Goal: Task Accomplishment & Management: Complete application form

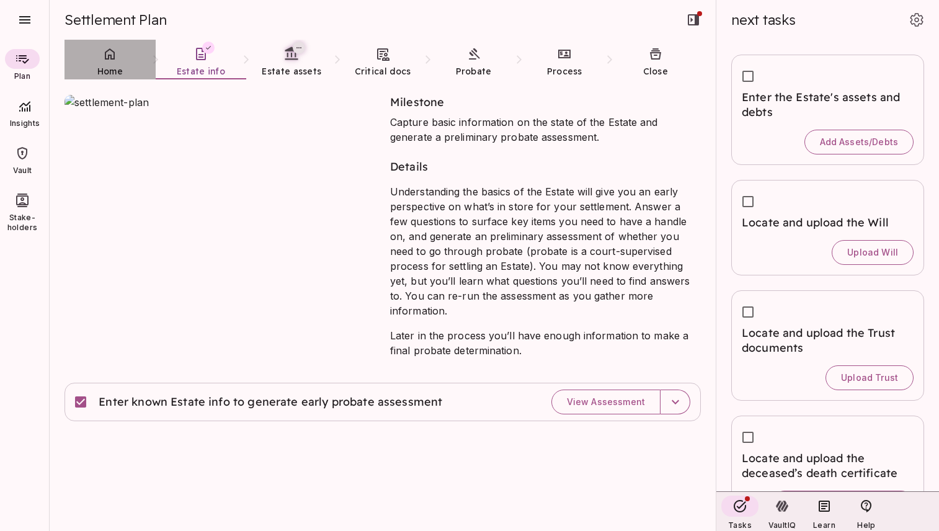
click at [116, 56] on icon at bounding box center [109, 54] width 15 height 15
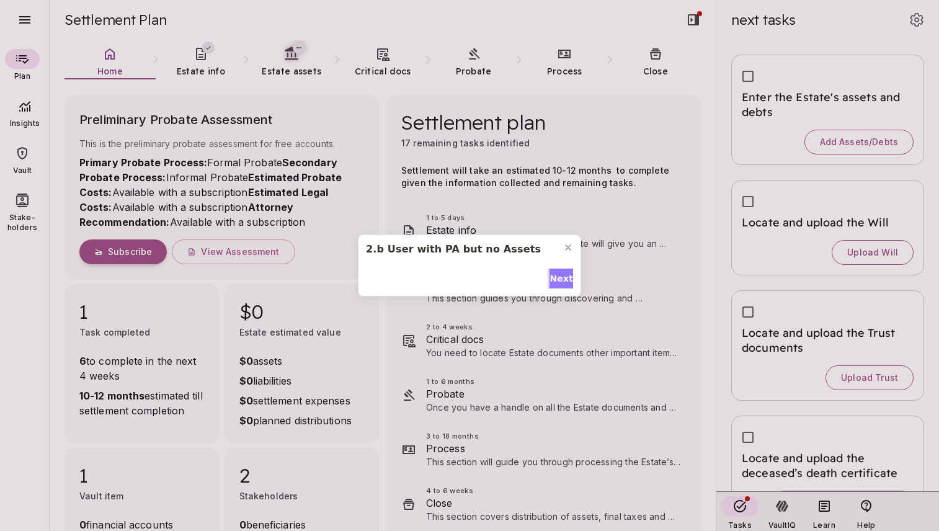
click at [556, 280] on span "Next" at bounding box center [561, 278] width 24 height 13
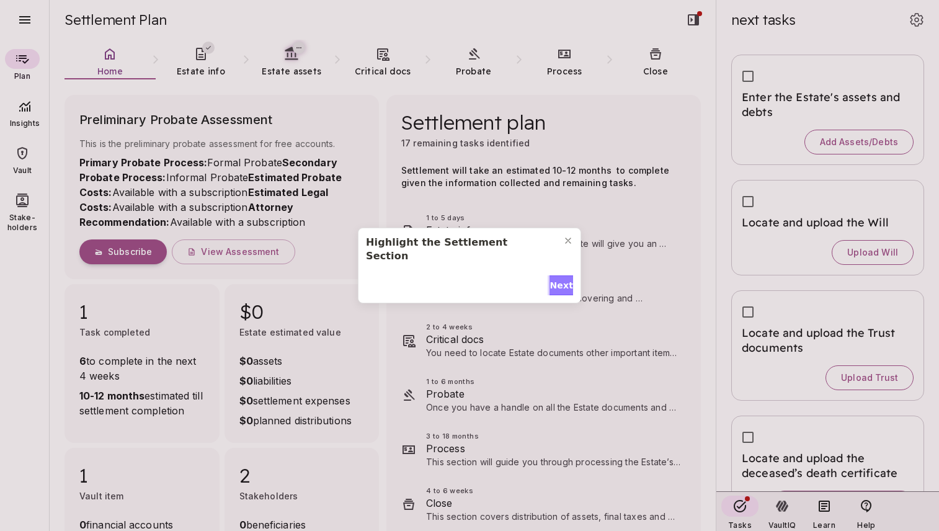
click at [556, 280] on span "Next" at bounding box center [561, 285] width 24 height 13
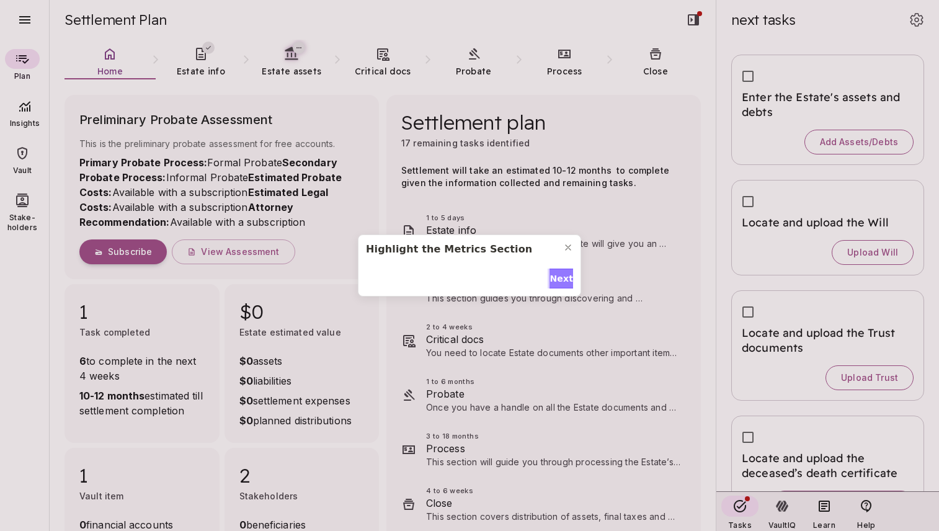
click at [556, 280] on span "Next" at bounding box center [561, 278] width 24 height 13
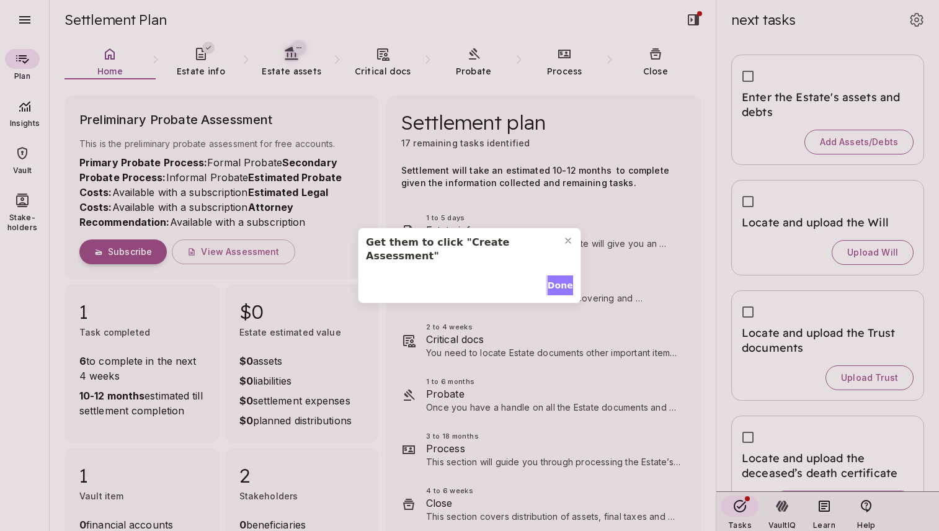
click at [552, 279] on span "Done" at bounding box center [560, 285] width 25 height 13
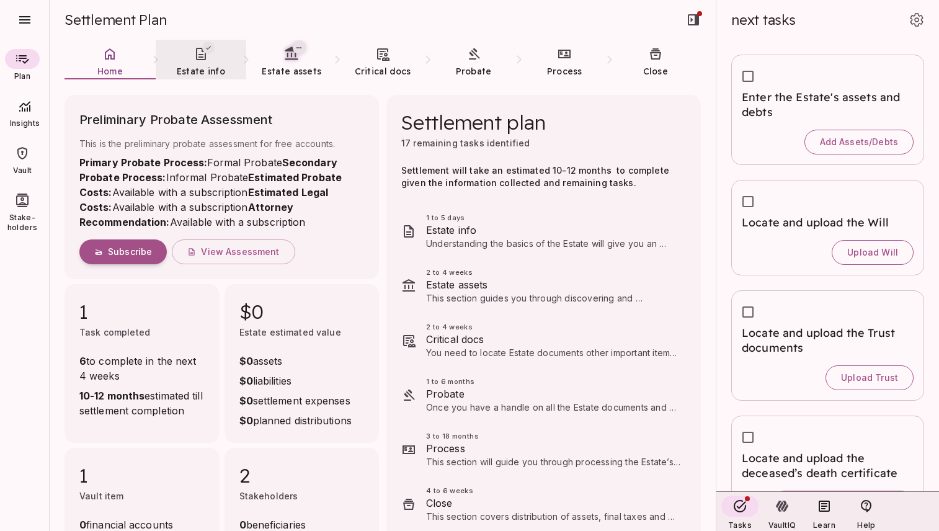
click at [202, 64] on link "Estate info" at bounding box center [201, 62] width 91 height 45
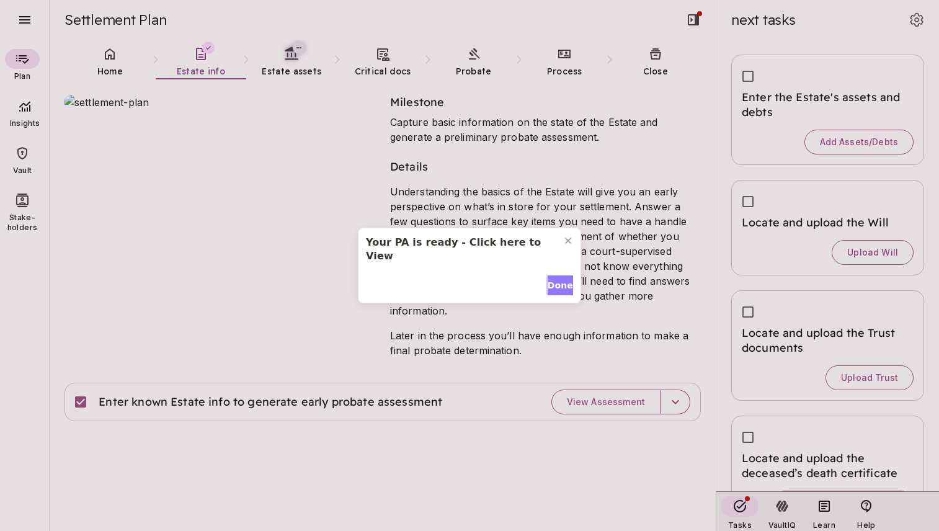
click at [561, 279] on span "Done" at bounding box center [560, 285] width 25 height 13
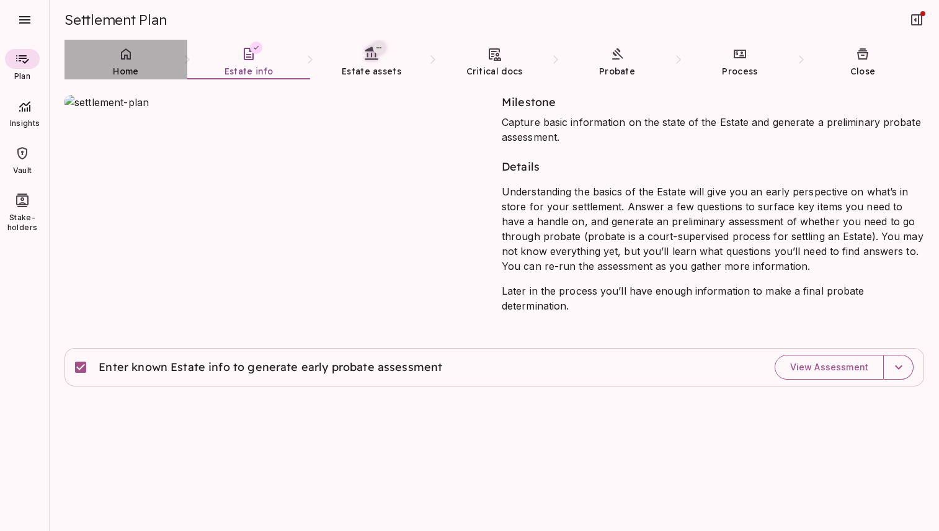
click at [125, 65] on span "Home" at bounding box center [125, 71] width 25 height 12
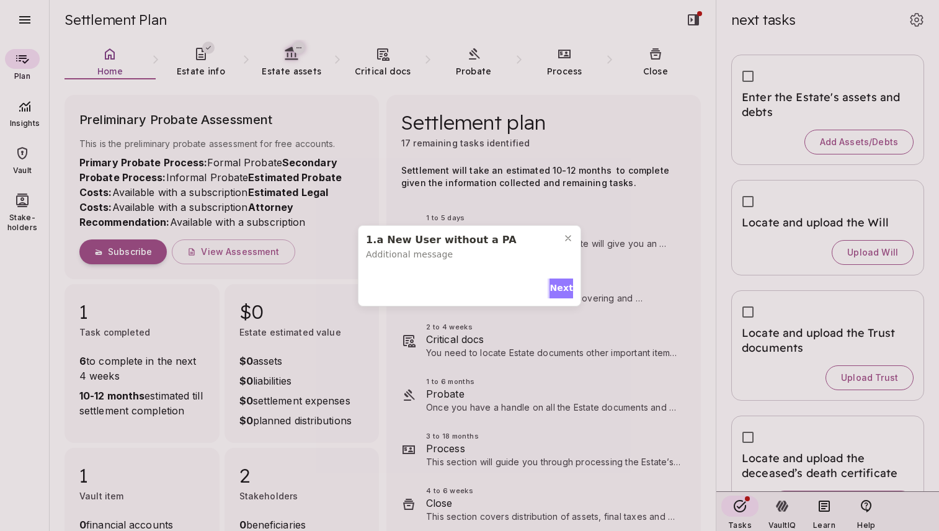
click at [561, 286] on span "Next" at bounding box center [561, 288] width 24 height 13
click at [561, 279] on span "Next" at bounding box center [561, 285] width 24 height 13
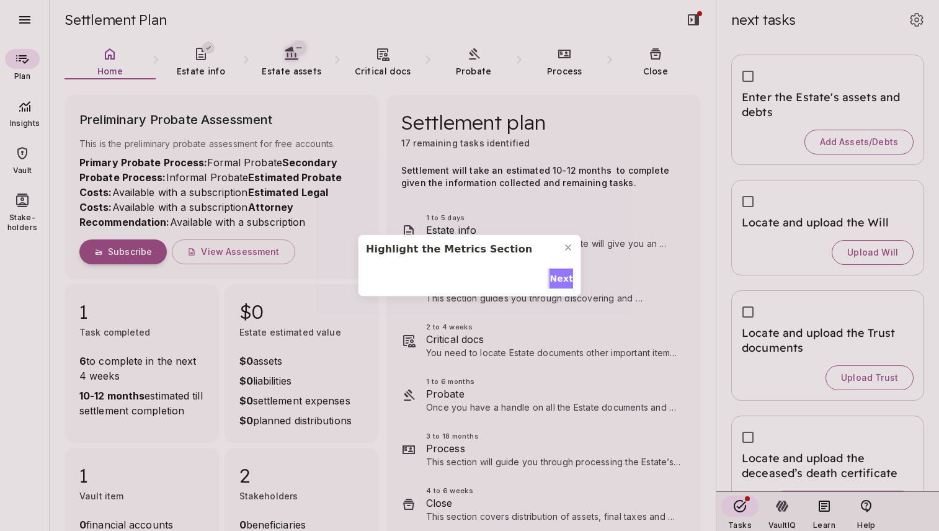
click at [561, 272] on span "Next" at bounding box center [561, 278] width 24 height 13
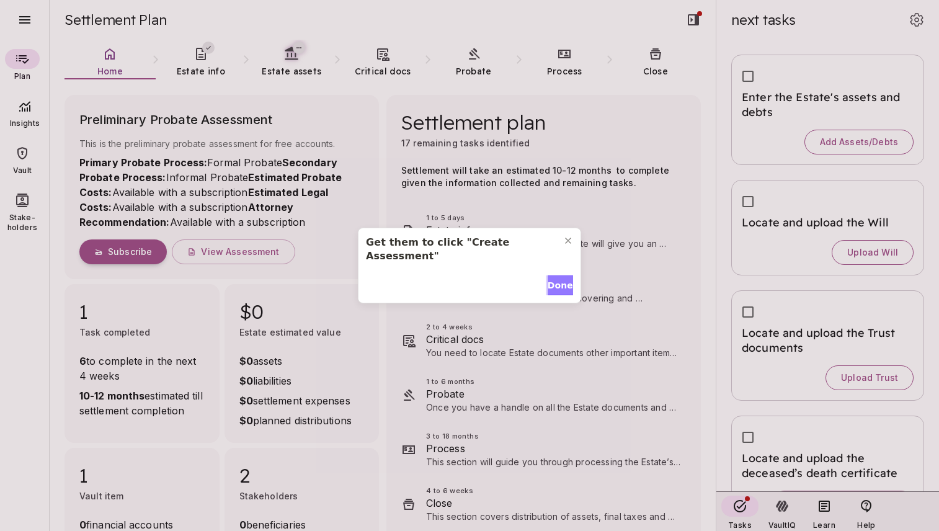
click at [561, 279] on span "Done" at bounding box center [560, 285] width 25 height 13
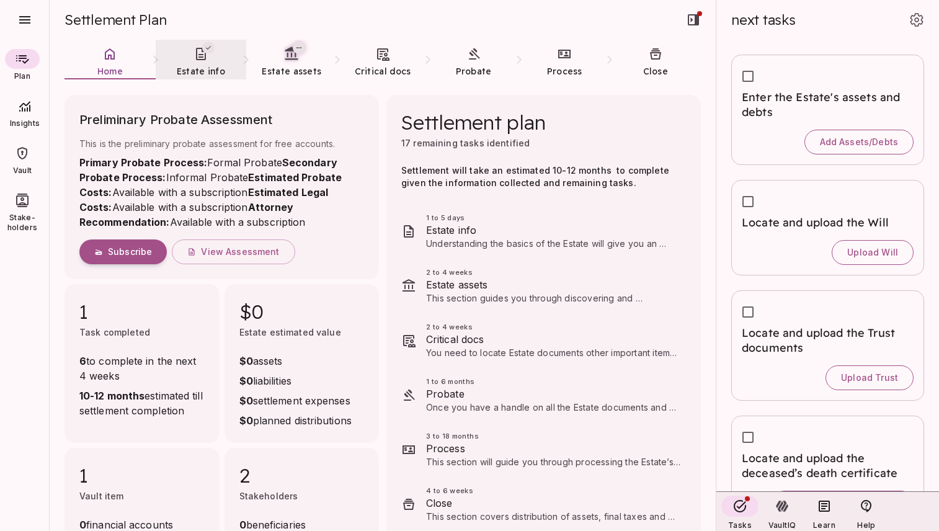
click at [198, 63] on link "Estate info" at bounding box center [201, 62] width 91 height 45
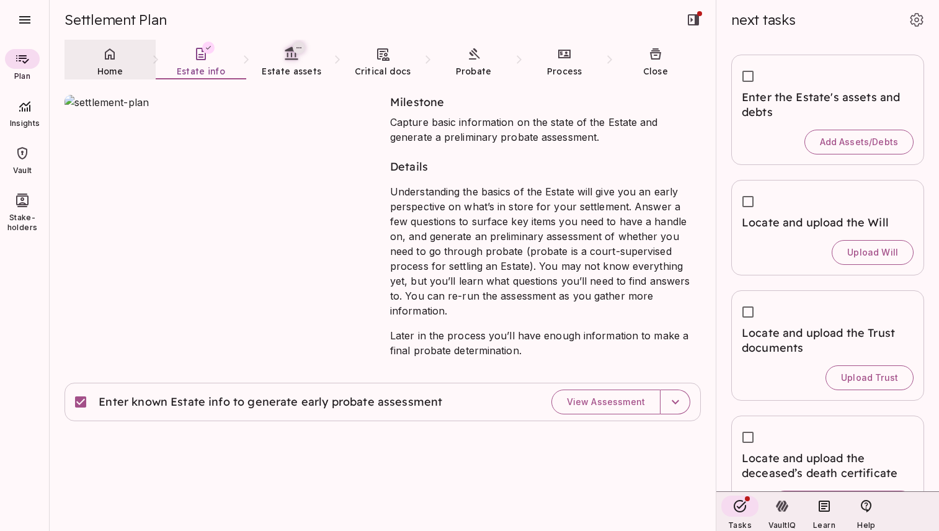
click at [109, 65] on span "Home" at bounding box center [109, 71] width 25 height 12
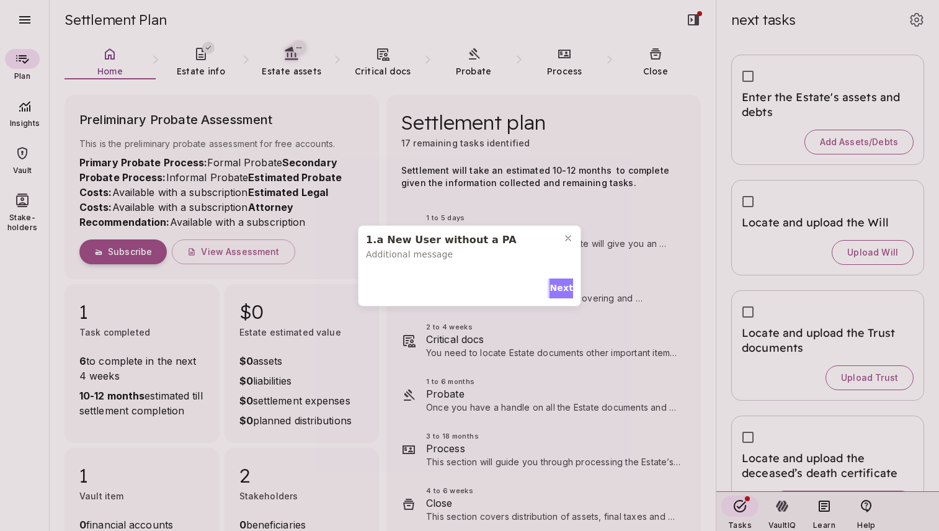
click at [561, 286] on span "Next" at bounding box center [561, 288] width 24 height 13
click at [556, 279] on span "Next" at bounding box center [561, 285] width 24 height 13
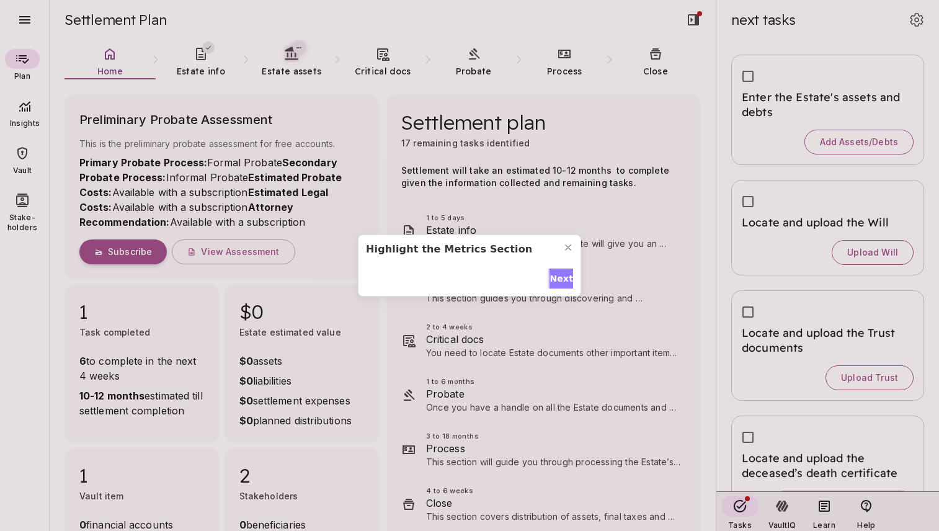
click at [556, 275] on span "Next" at bounding box center [561, 278] width 24 height 13
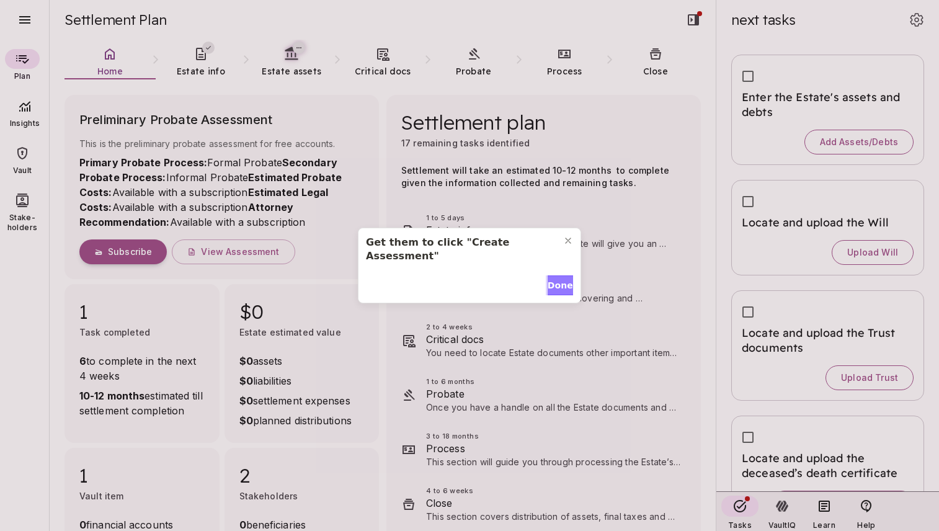
click at [556, 279] on span "Done" at bounding box center [560, 285] width 25 height 13
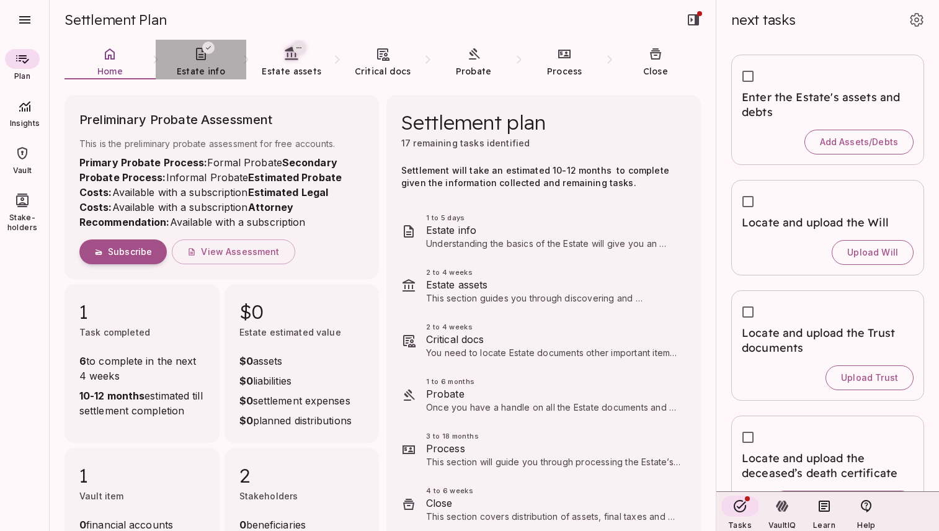
click at [198, 61] on link "Estate info" at bounding box center [201, 62] width 91 height 45
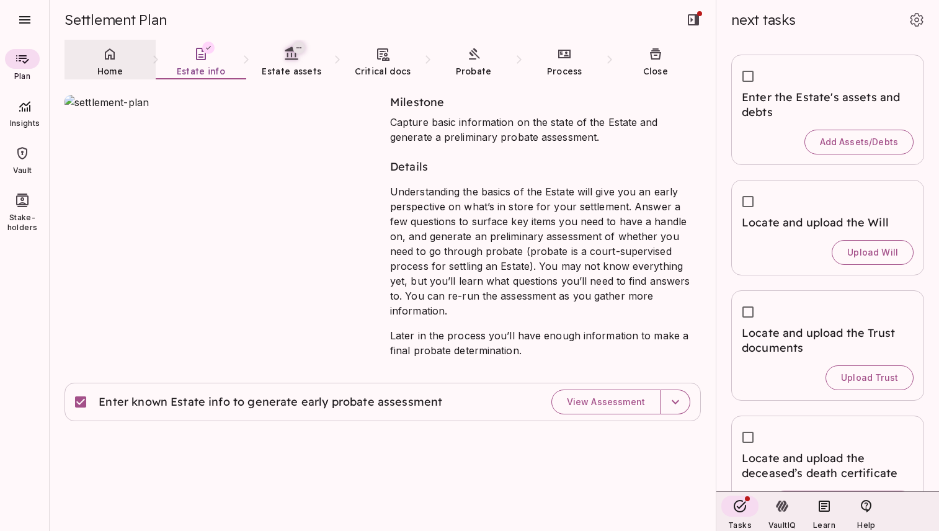
click at [112, 60] on icon at bounding box center [109, 54] width 15 height 15
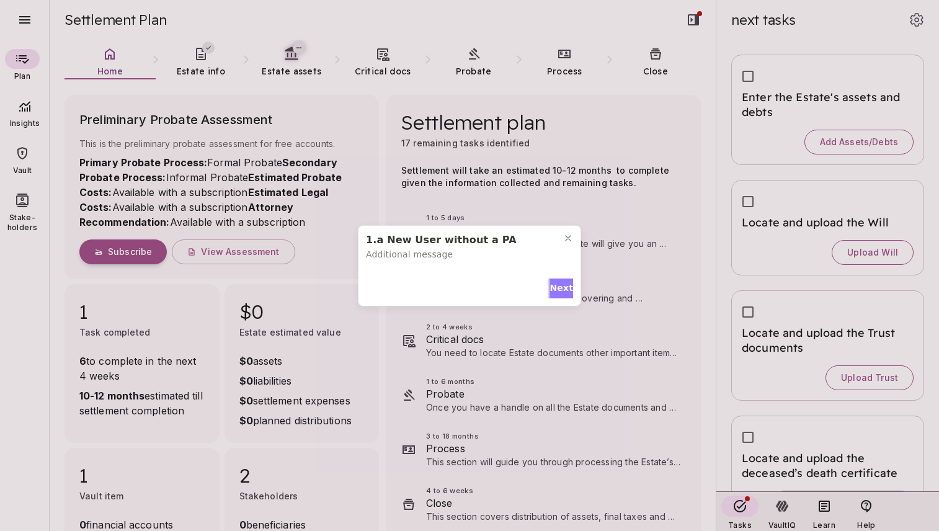
click at [556, 286] on span "Next" at bounding box center [561, 288] width 24 height 13
click at [559, 279] on span "Next" at bounding box center [561, 285] width 24 height 13
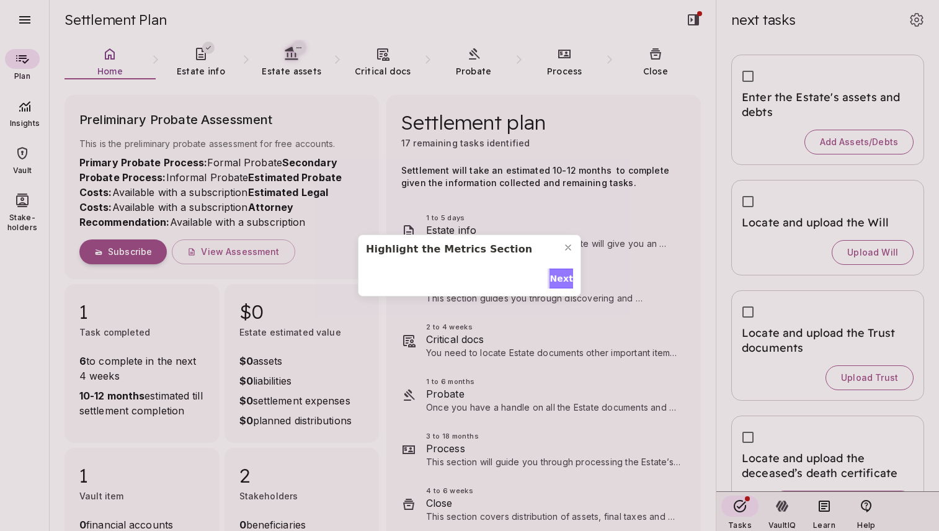
click at [559, 277] on span "Next" at bounding box center [561, 278] width 24 height 13
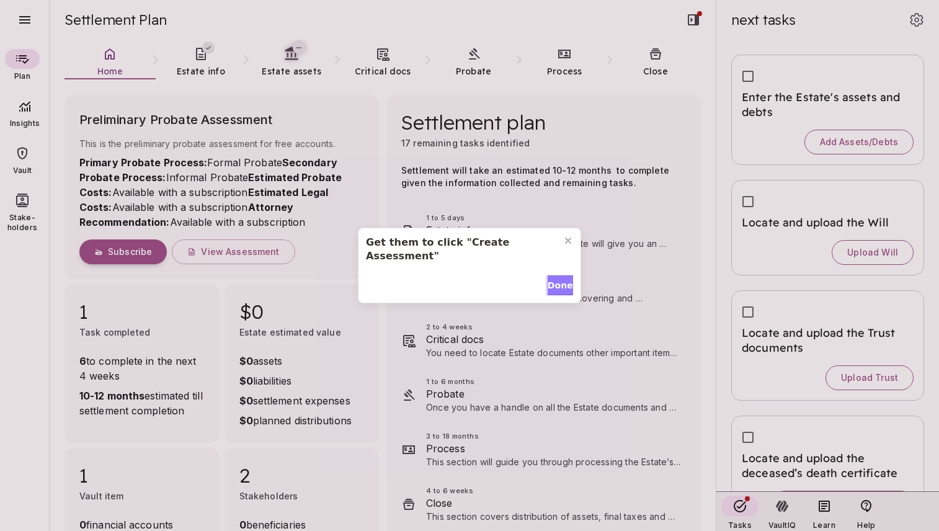
click at [559, 279] on span "Done" at bounding box center [560, 285] width 25 height 13
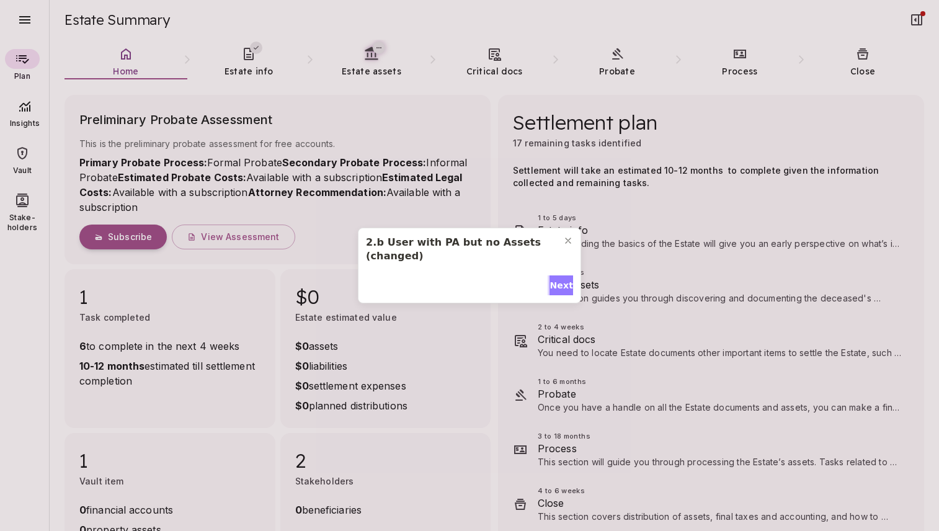
click at [559, 285] on span "Next" at bounding box center [561, 285] width 24 height 13
click at [558, 279] on span "Next" at bounding box center [561, 285] width 24 height 13
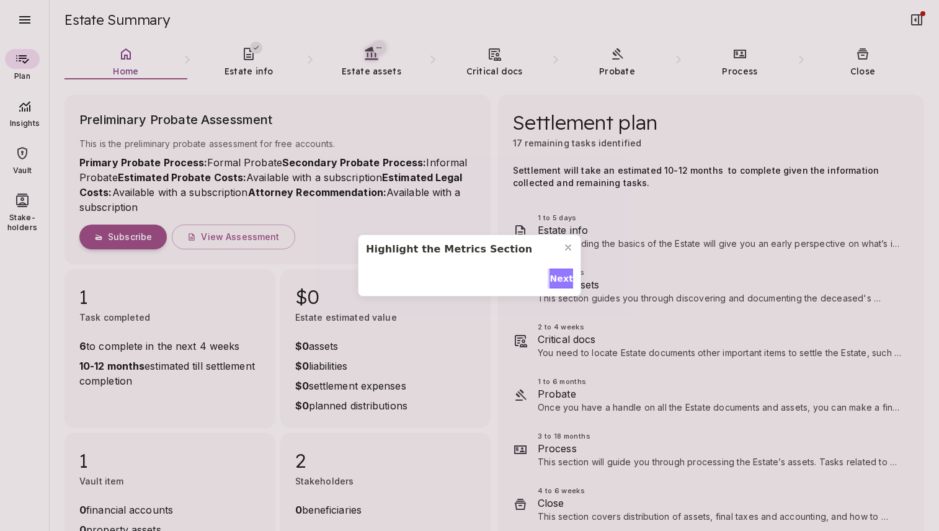
click at [558, 273] on span "Next" at bounding box center [561, 278] width 24 height 13
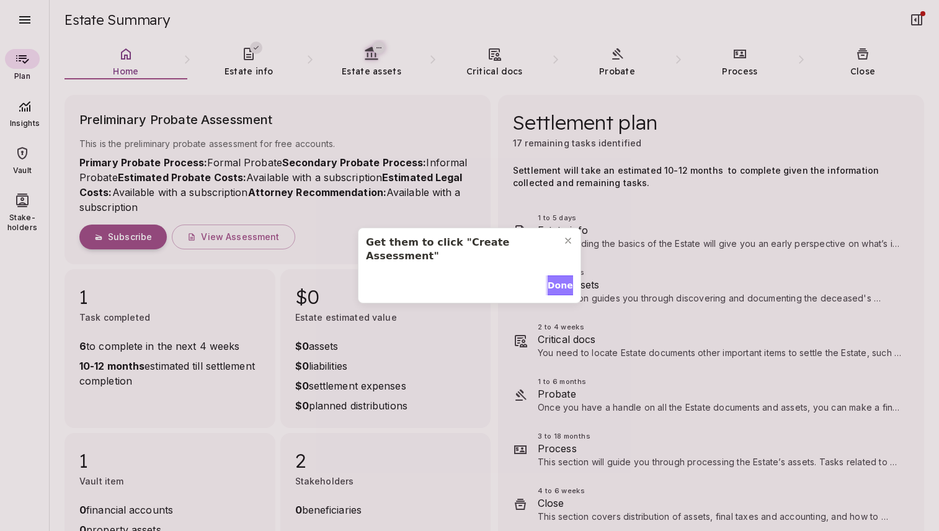
click at [558, 279] on span "Done" at bounding box center [560, 285] width 25 height 13
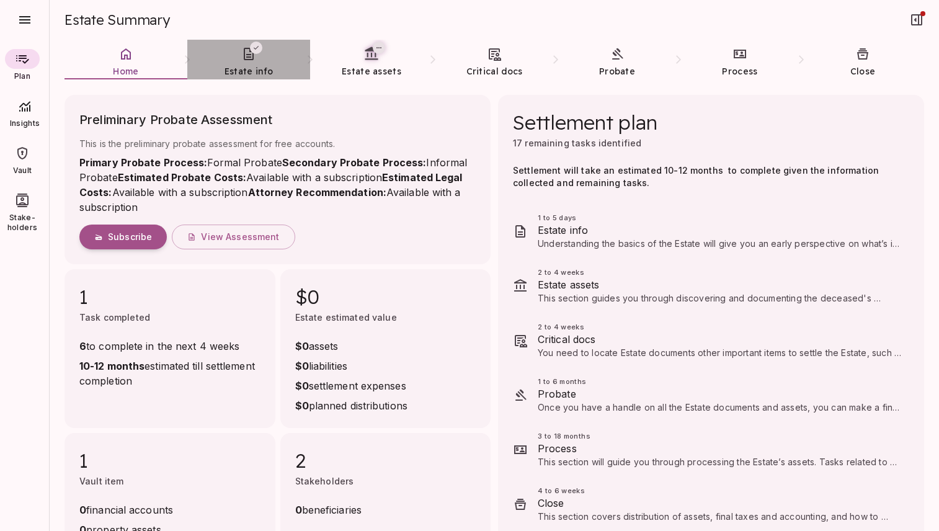
click at [245, 62] on link "Estate info" at bounding box center [248, 62] width 123 height 45
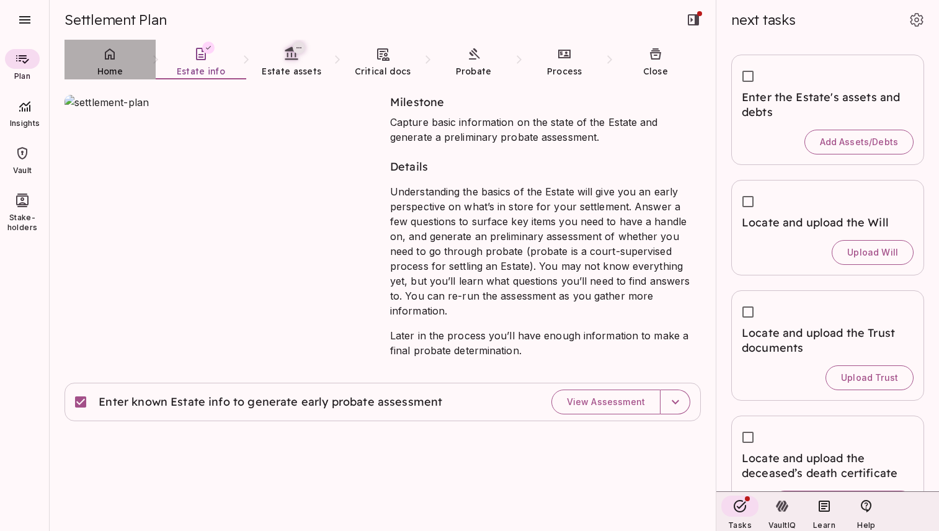
click at [118, 64] on link "Home" at bounding box center [109, 62] width 91 height 45
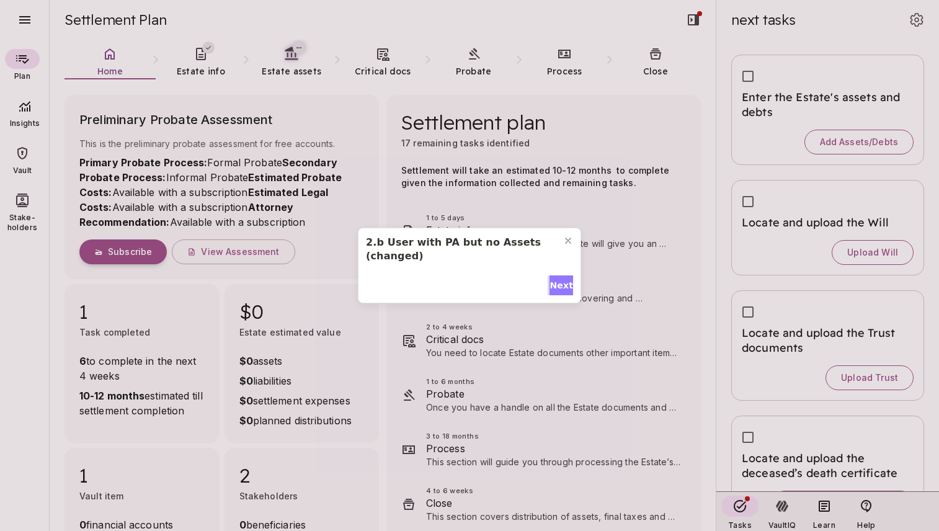
click at [557, 283] on span "Next" at bounding box center [561, 285] width 24 height 13
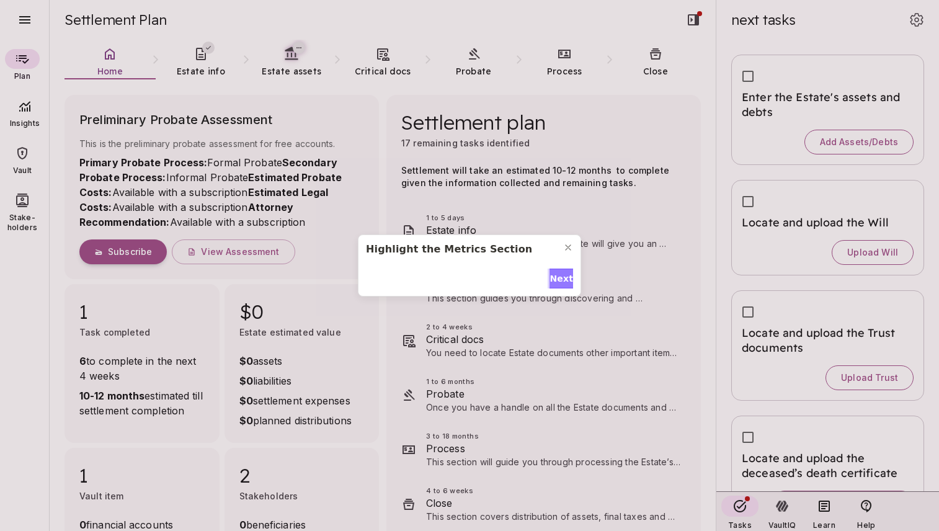
click at [557, 283] on span "Next" at bounding box center [561, 278] width 24 height 13
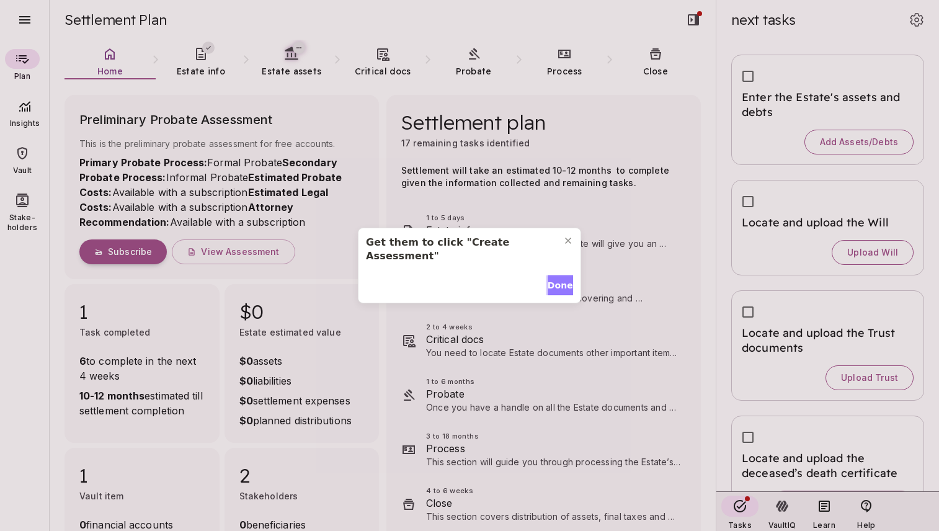
click at [557, 283] on span "Done" at bounding box center [560, 285] width 25 height 13
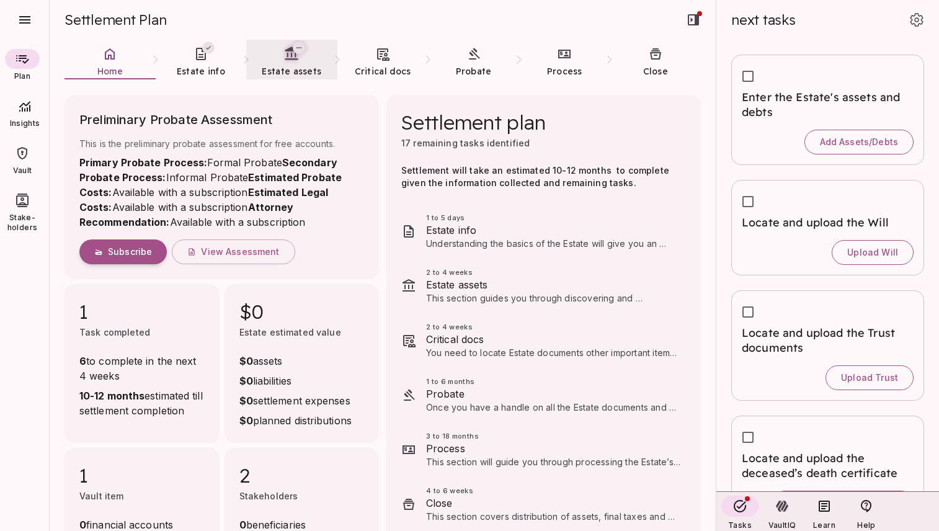
click at [294, 62] on link "Estate assets" at bounding box center [291, 62] width 91 height 45
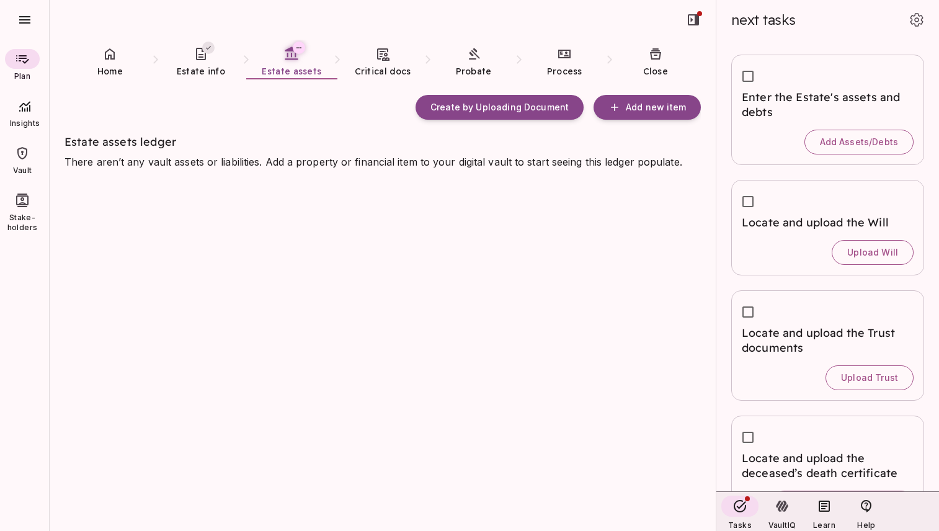
click at [195, 256] on div "Create by Uploading Document Add new item Estate assets ledger There aren’t any…" at bounding box center [382, 320] width 636 height 451
click at [198, 61] on icon at bounding box center [200, 54] width 15 height 15
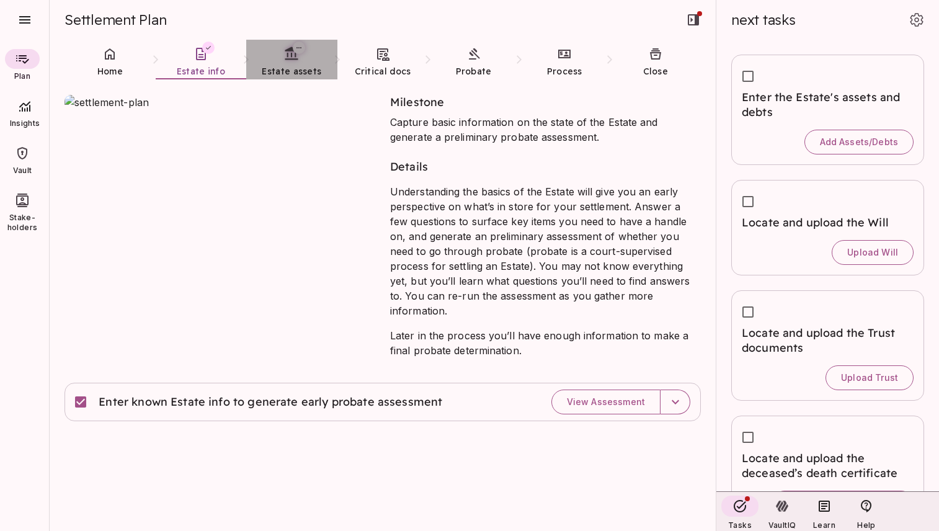
click at [297, 60] on icon at bounding box center [292, 54] width 16 height 16
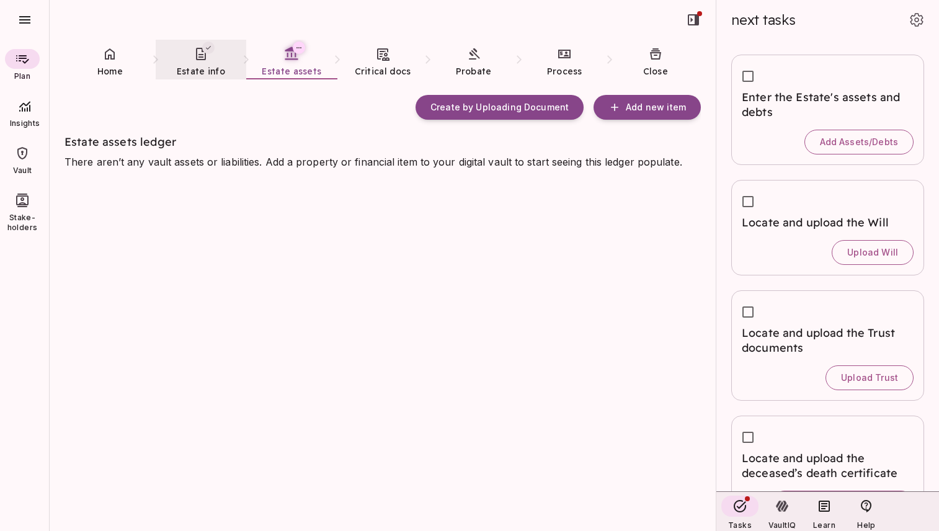
click at [213, 61] on link "Estate info" at bounding box center [201, 62] width 91 height 45
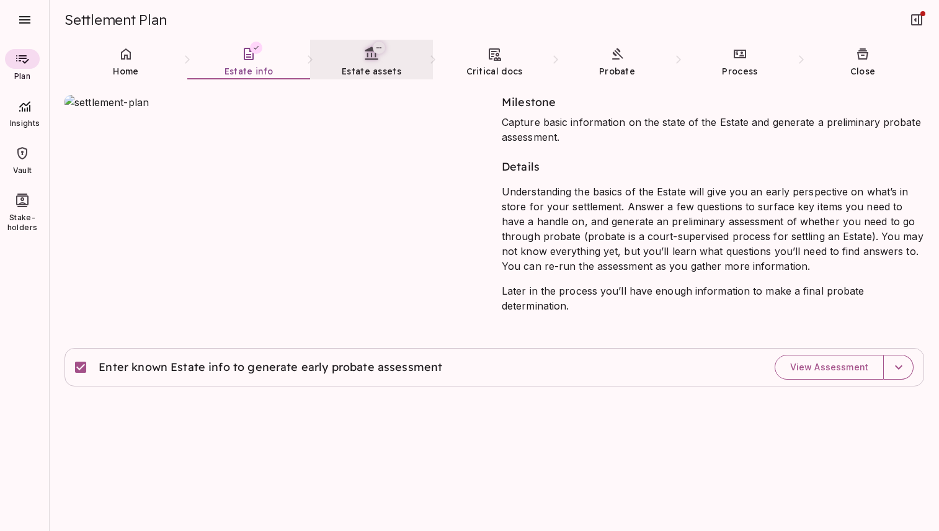
click at [360, 66] on span "Estate assets" at bounding box center [372, 71] width 60 height 11
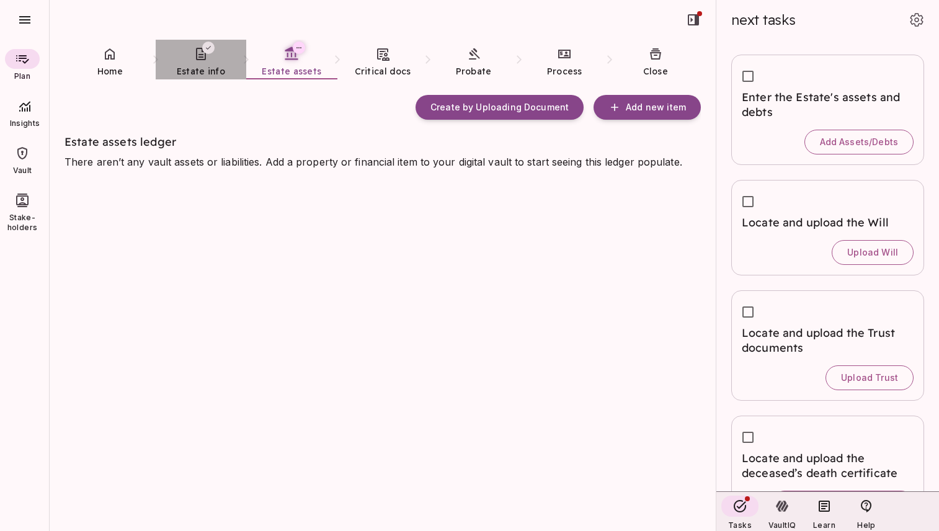
click at [202, 61] on link "Estate info" at bounding box center [201, 62] width 91 height 45
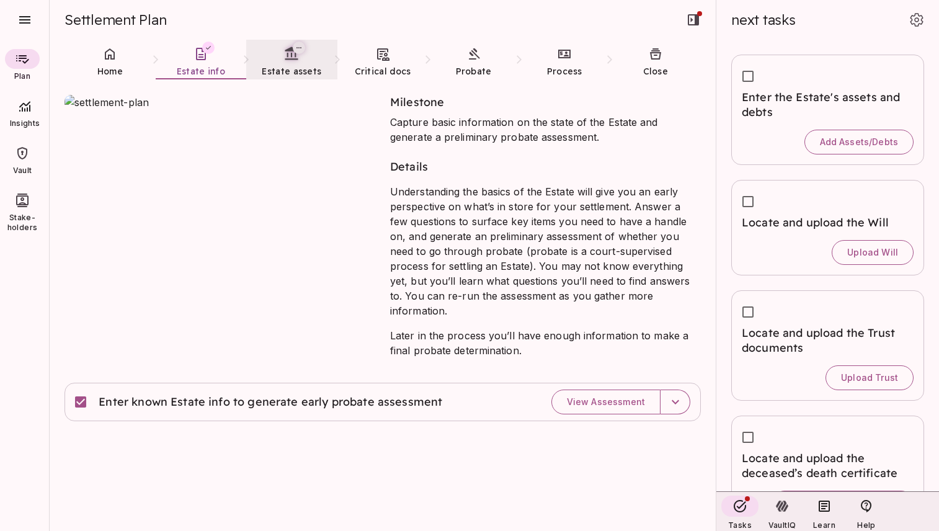
click at [290, 61] on icon at bounding box center [292, 54] width 16 height 16
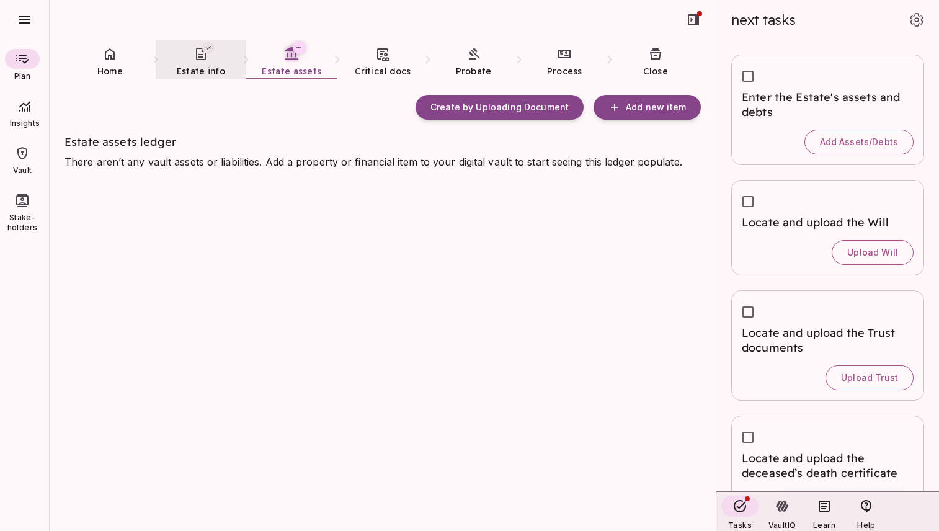
click at [210, 63] on link "Estate info" at bounding box center [201, 62] width 91 height 45
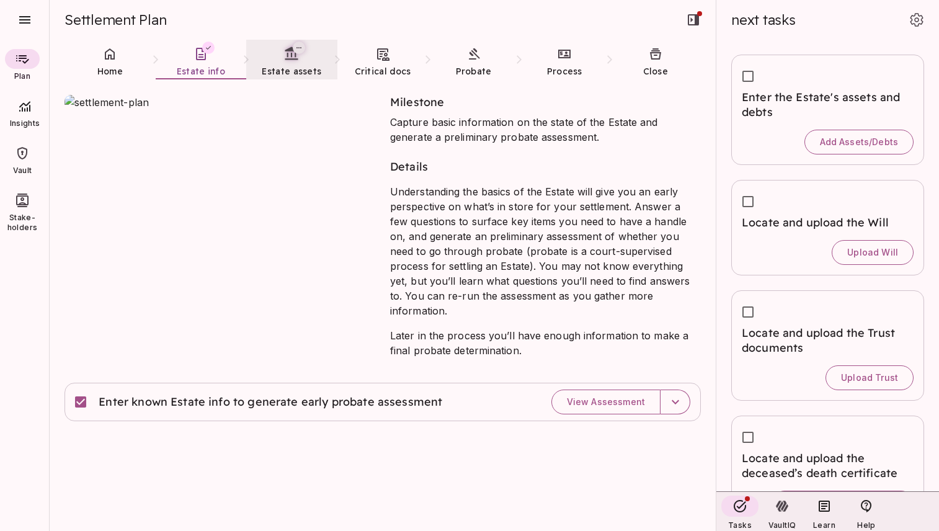
click at [284, 66] on span "Estate assets" at bounding box center [292, 71] width 60 height 11
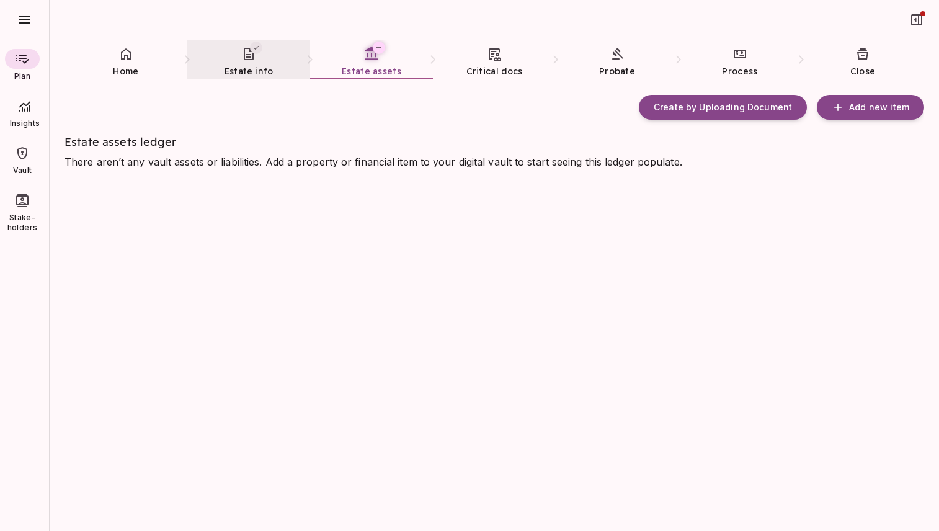
click at [242, 56] on icon at bounding box center [248, 54] width 15 height 15
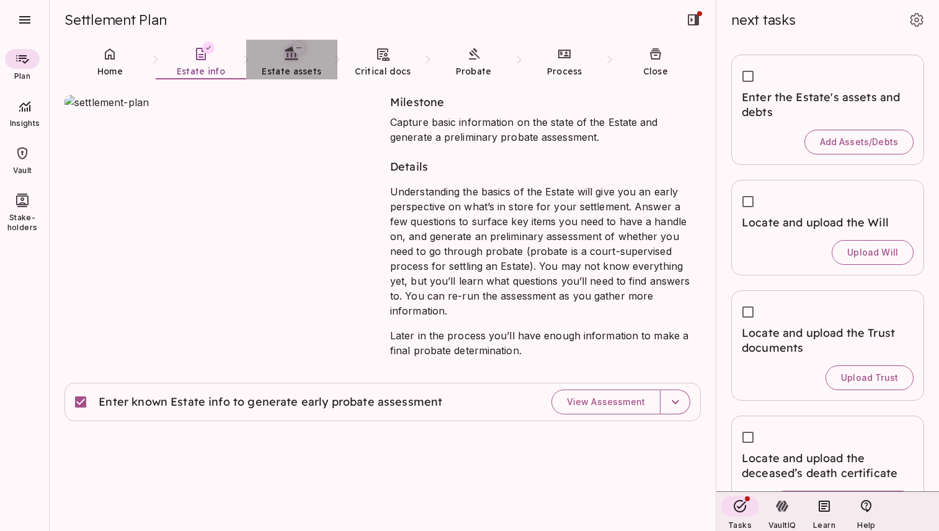
click at [298, 64] on link "Estate assets" at bounding box center [291, 62] width 91 height 45
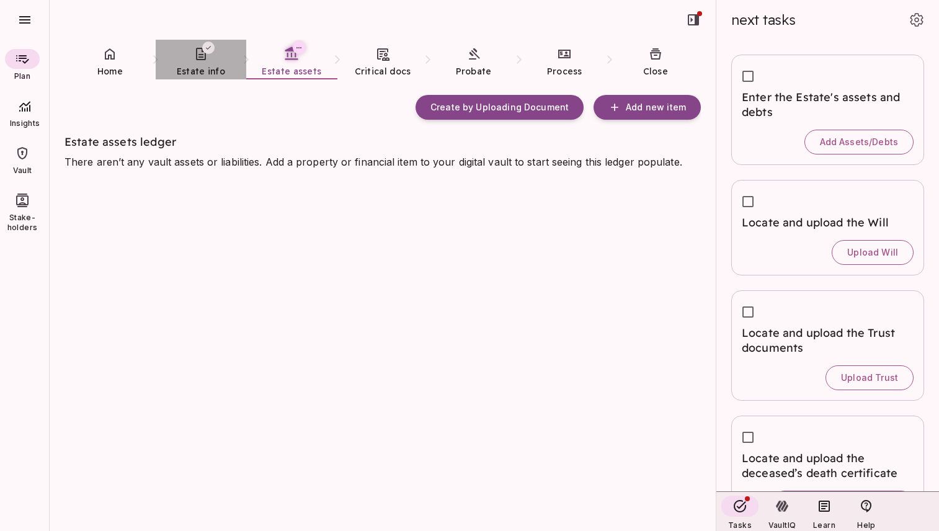
click at [206, 58] on icon at bounding box center [200, 54] width 15 height 15
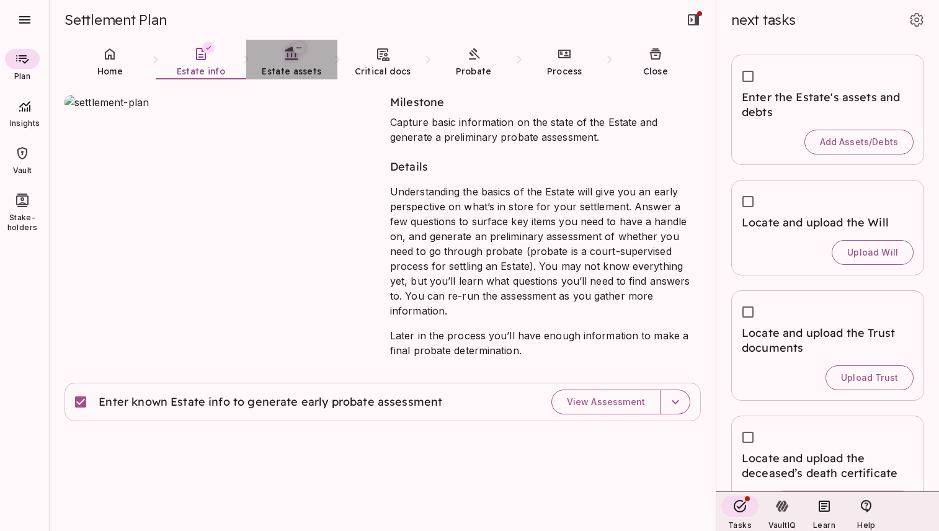
click at [291, 66] on span "Estate assets" at bounding box center [292, 71] width 60 height 11
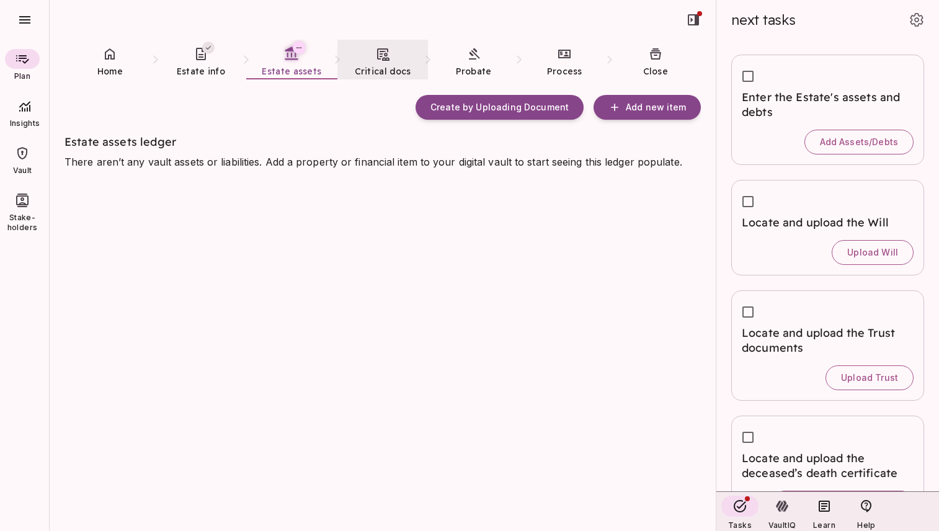
click at [385, 68] on span "Critical docs" at bounding box center [383, 71] width 56 height 11
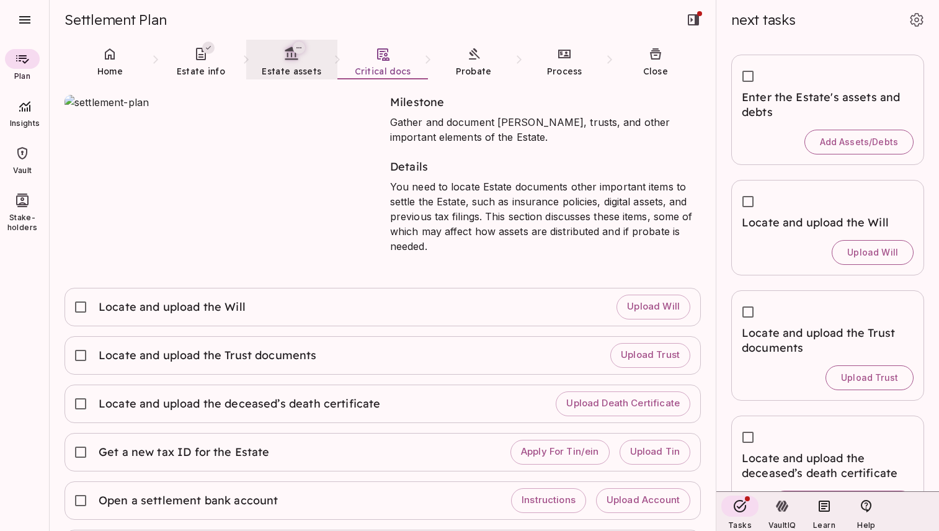
click at [299, 70] on span "Estate assets" at bounding box center [292, 71] width 60 height 11
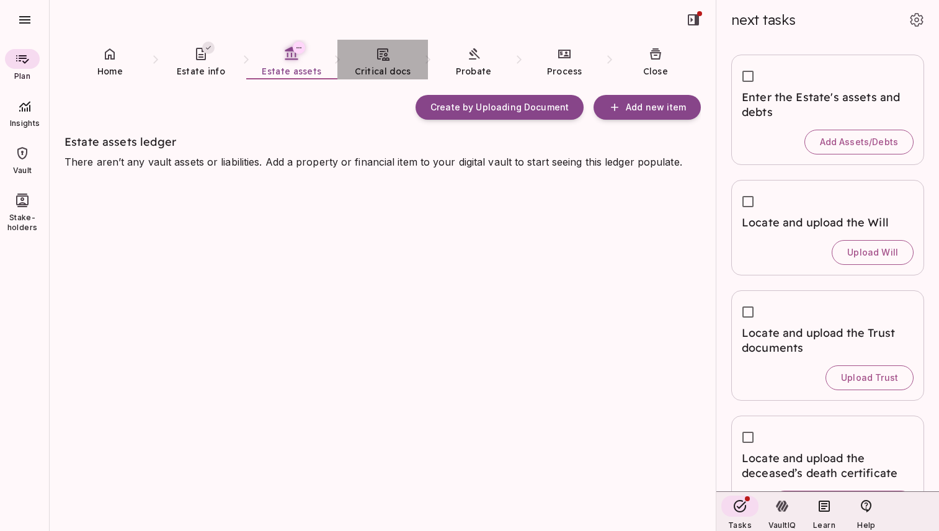
click at [362, 59] on link "Critical docs" at bounding box center [382, 62] width 91 height 45
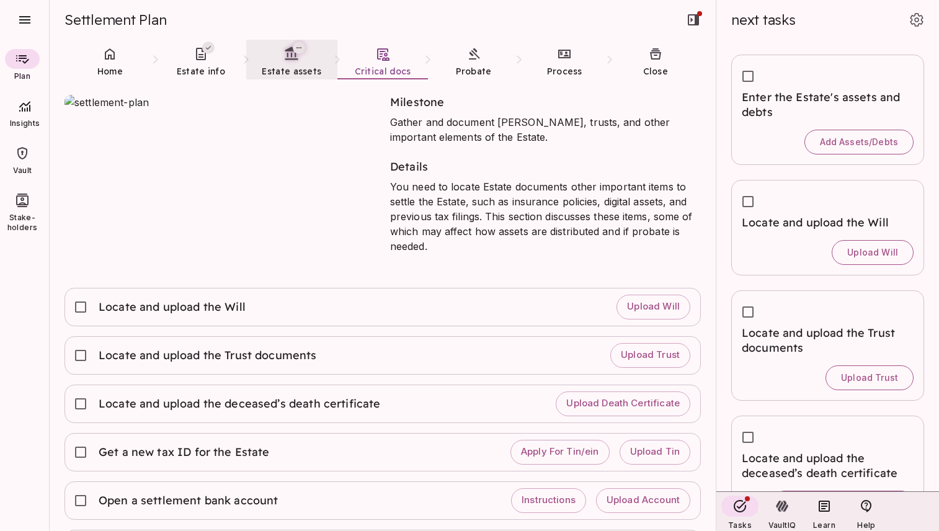
click at [289, 67] on span "Estate assets" at bounding box center [292, 71] width 60 height 11
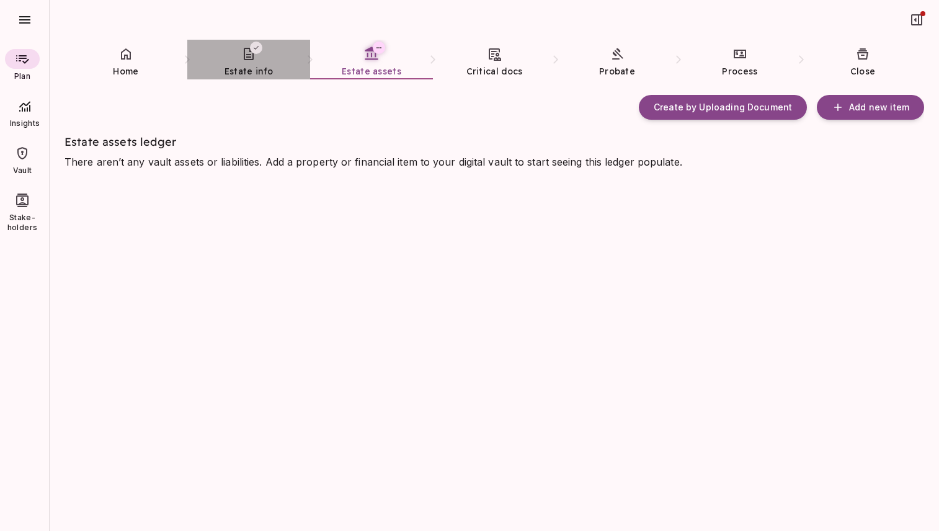
click at [249, 60] on icon at bounding box center [249, 54] width 10 height 12
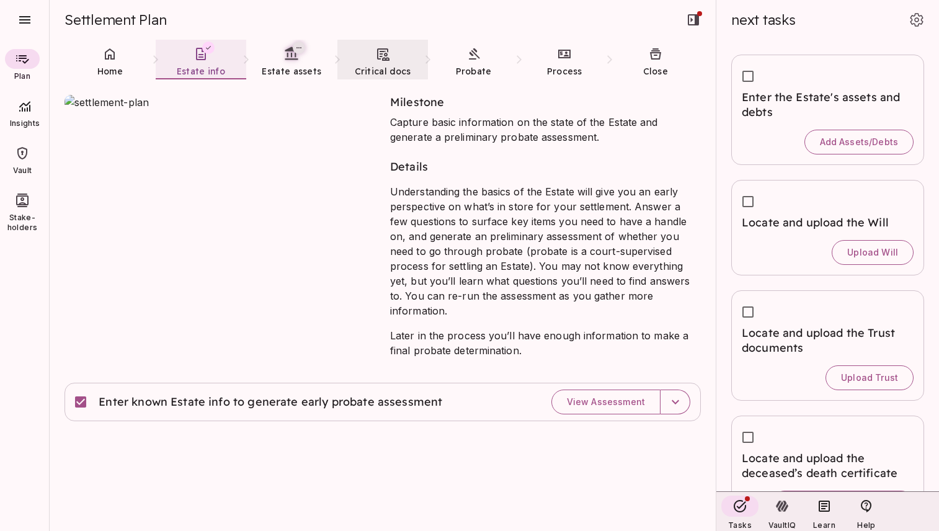
click at [382, 61] on link "Critical docs" at bounding box center [382, 62] width 91 height 45
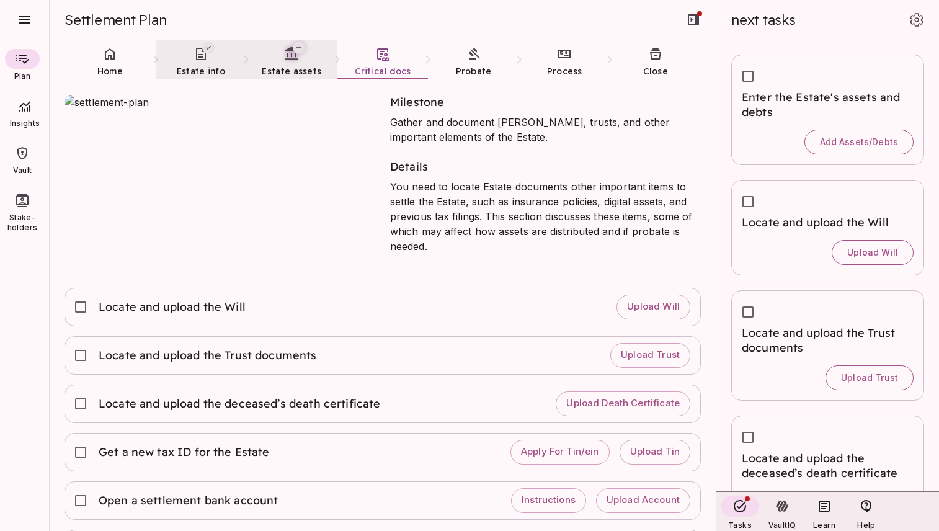
click at [302, 66] on span "Estate assets" at bounding box center [292, 71] width 60 height 11
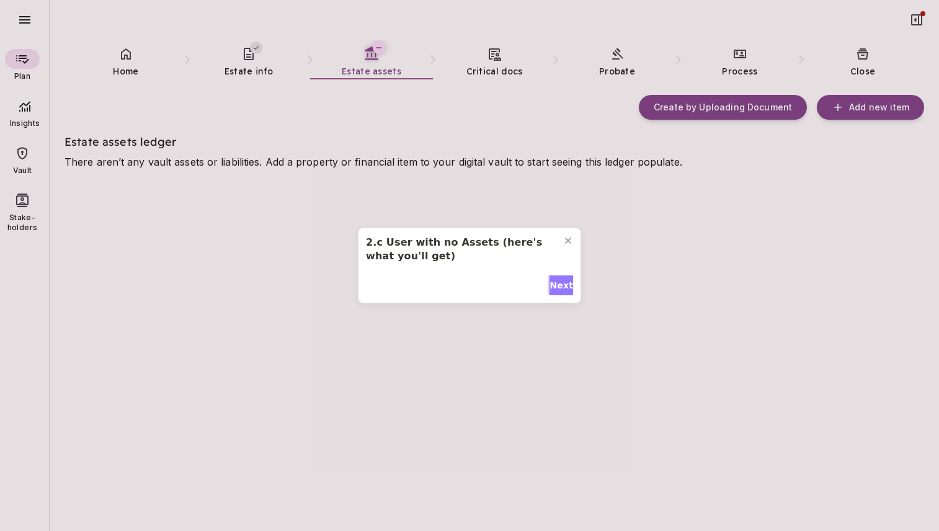
click at [556, 282] on span "Next" at bounding box center [561, 285] width 24 height 13
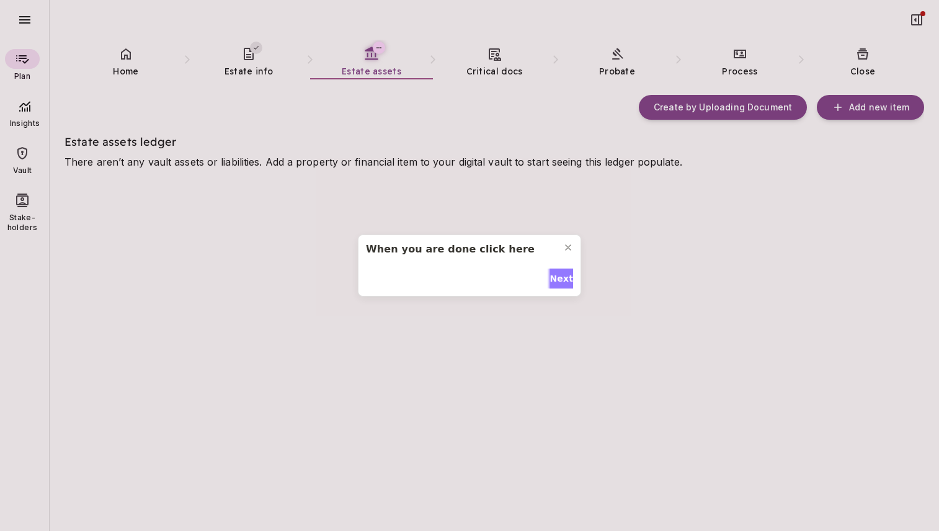
click at [556, 282] on span "Next" at bounding box center [561, 278] width 24 height 13
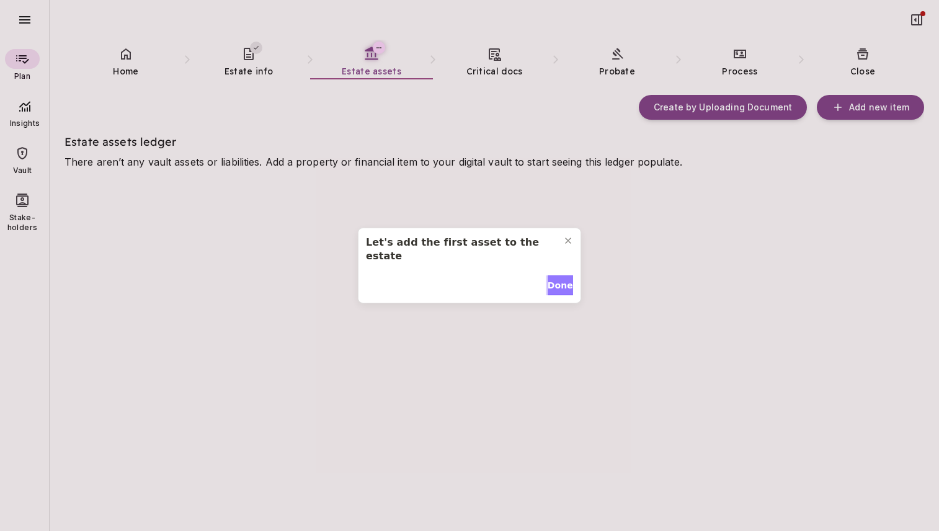
click at [556, 282] on span "Done" at bounding box center [560, 285] width 25 height 13
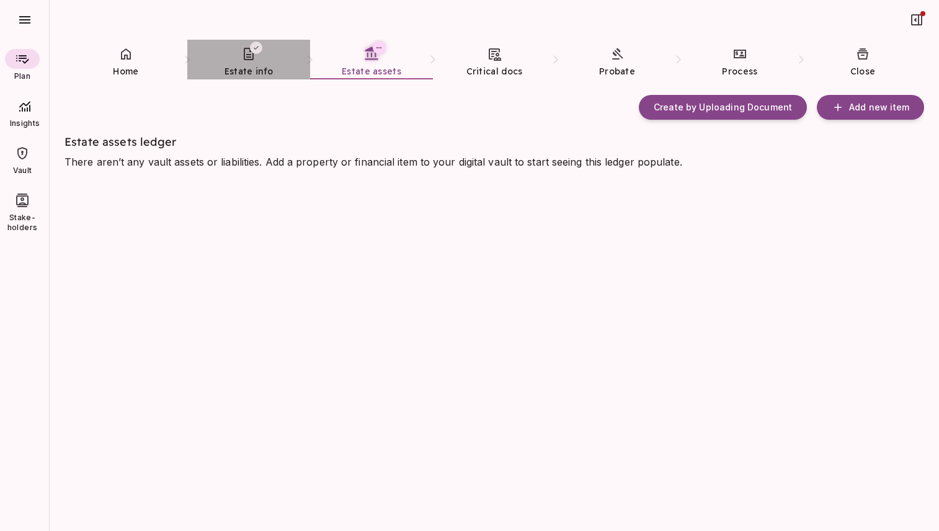
click at [253, 54] on icon at bounding box center [249, 54] width 10 height 12
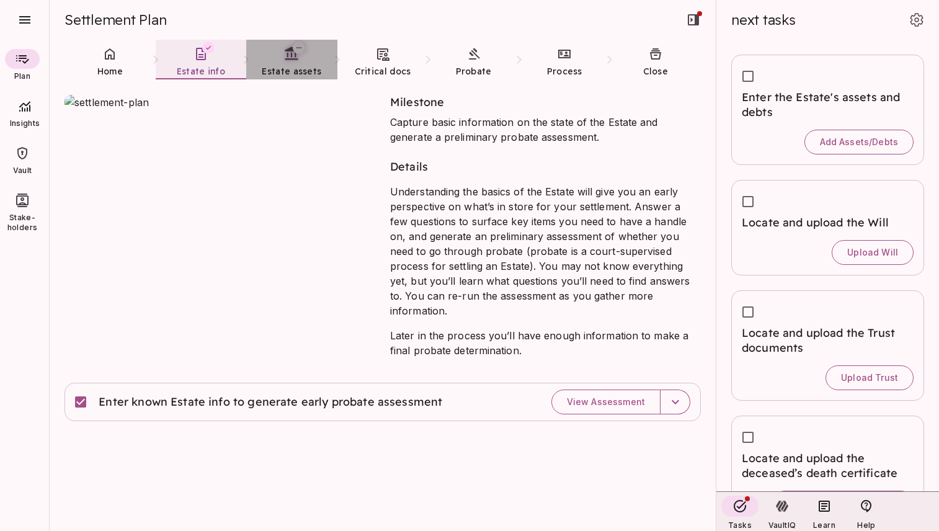
click at [294, 70] on span "Estate assets" at bounding box center [292, 71] width 60 height 11
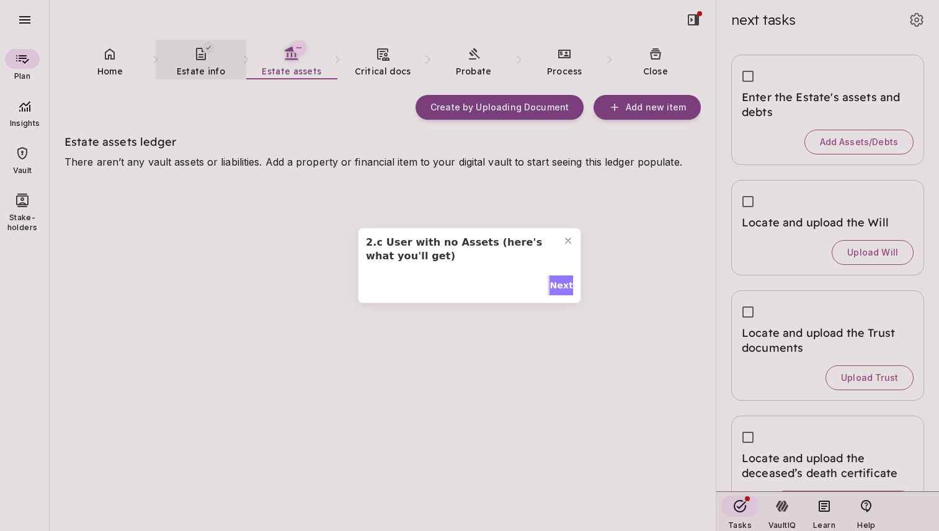
click at [559, 279] on span "Next" at bounding box center [561, 285] width 24 height 13
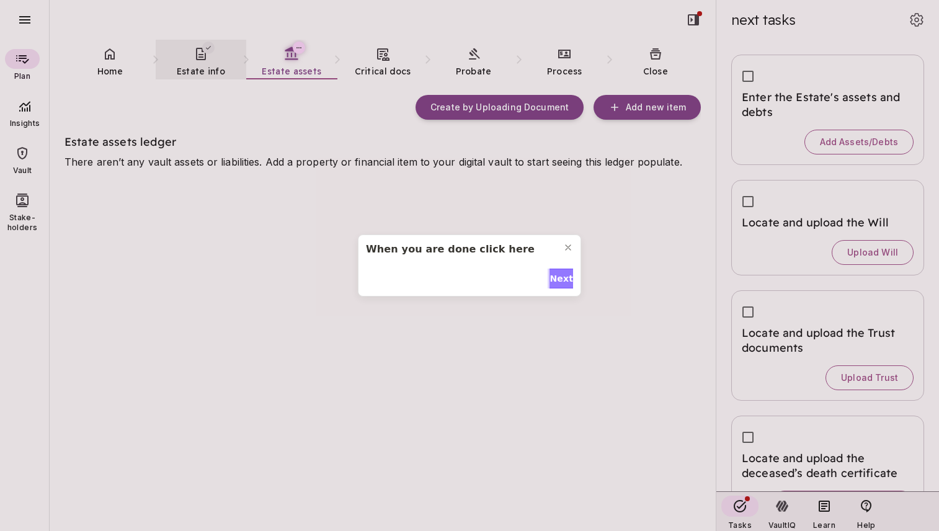
click at [559, 279] on span "Next" at bounding box center [561, 278] width 24 height 13
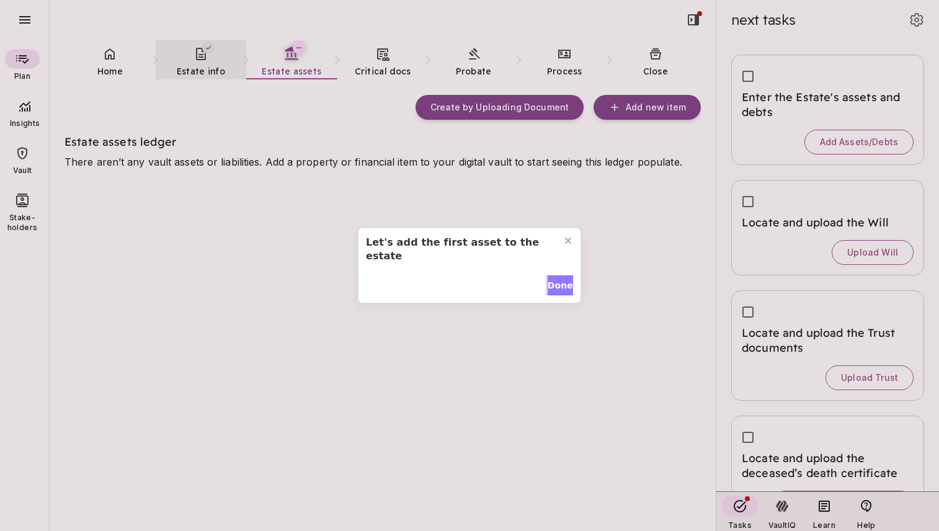
click at [559, 279] on span "Done" at bounding box center [560, 285] width 25 height 13
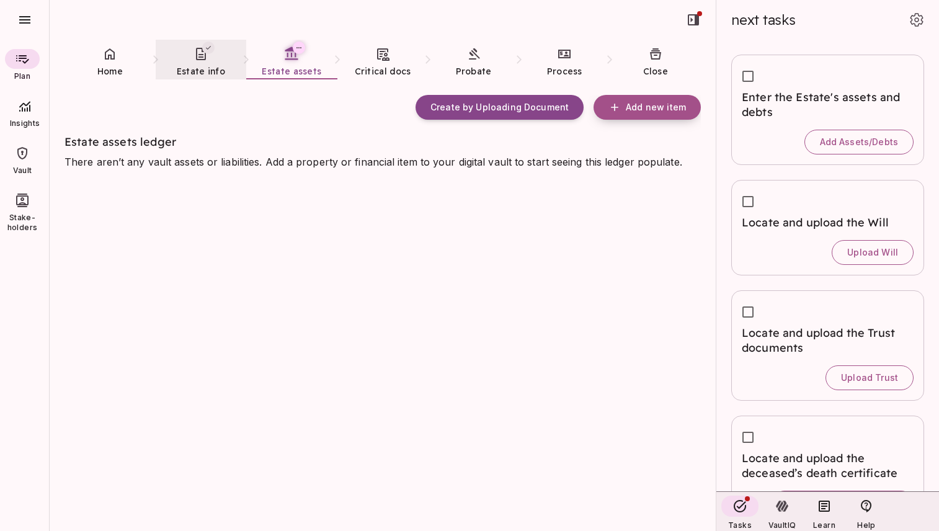
click at [646, 107] on span "Add new item" at bounding box center [656, 107] width 60 height 11
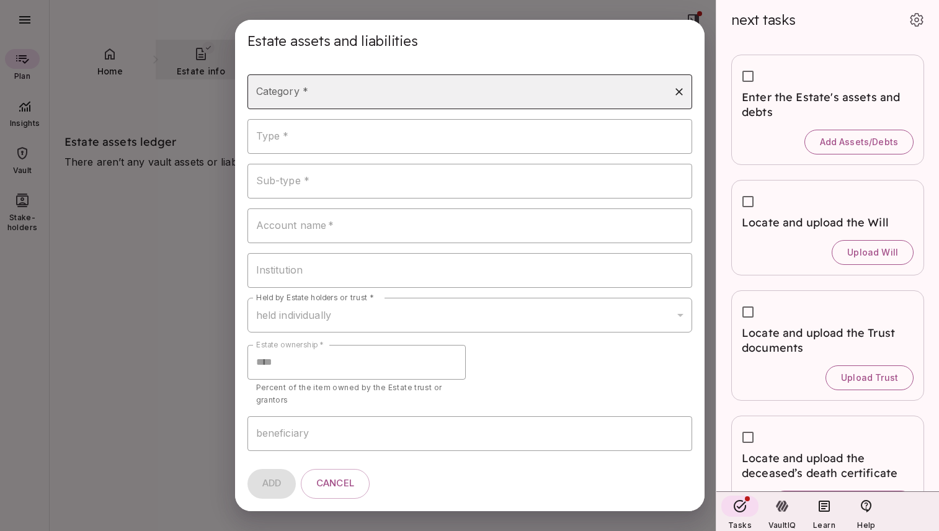
click at [376, 94] on input "Category *" at bounding box center [460, 92] width 415 height 24
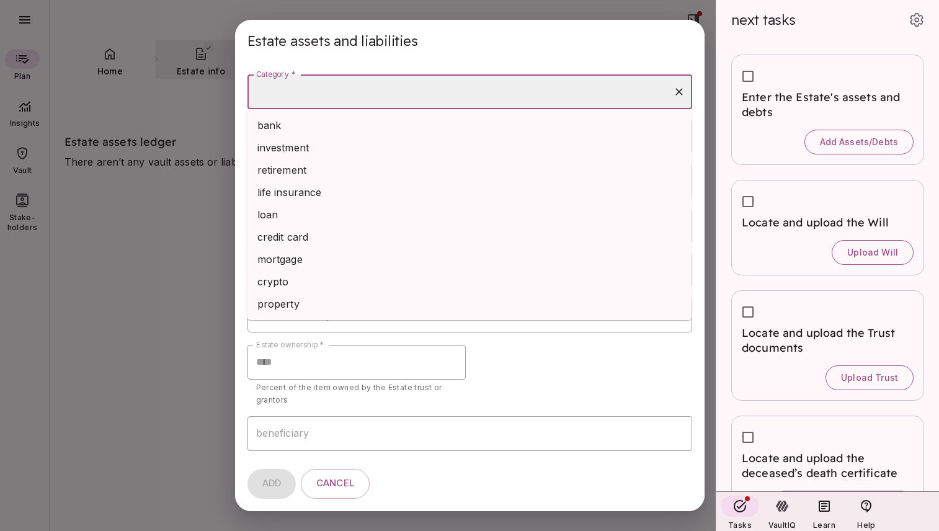
click at [356, 127] on li "bank" at bounding box center [469, 125] width 445 height 22
type input "****"
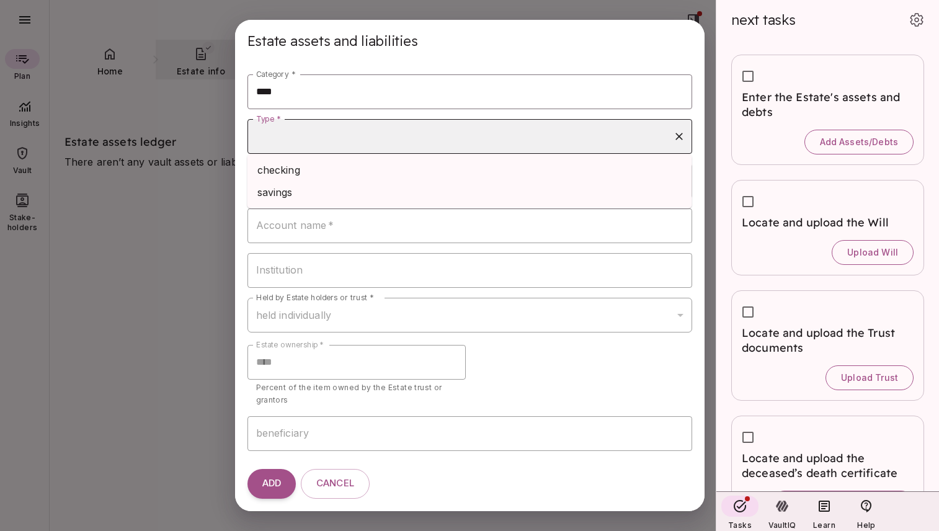
click at [340, 138] on input "Type *" at bounding box center [460, 137] width 415 height 24
click at [334, 173] on li "checking" at bounding box center [469, 170] width 445 height 22
type input "********"
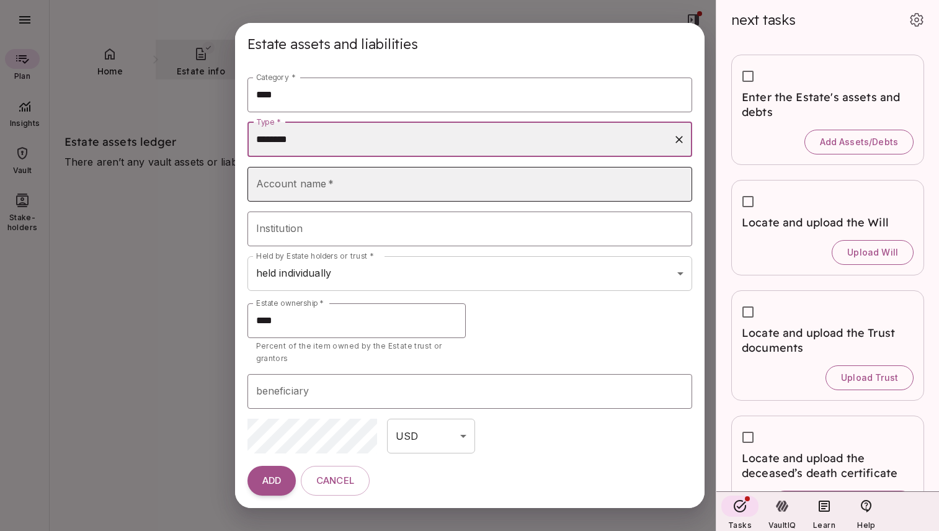
click at [332, 187] on input "Account name   *" at bounding box center [469, 184] width 445 height 35
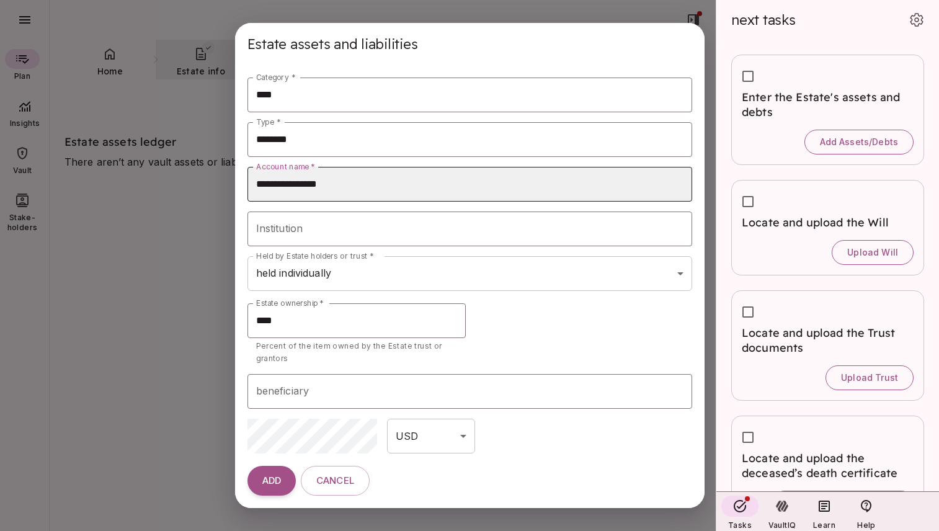
type input "**********"
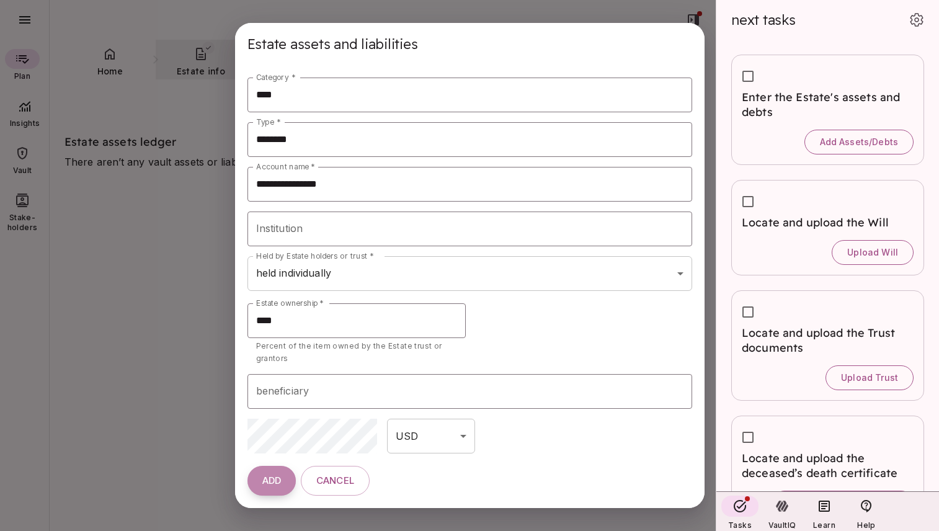
click at [266, 481] on span "ADD" at bounding box center [271, 481] width 19 height 12
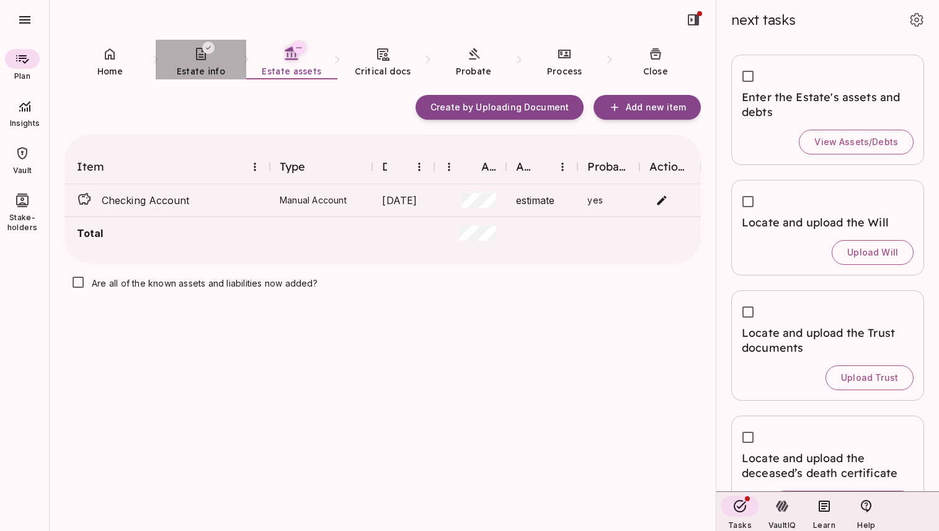
click at [200, 60] on icon at bounding box center [200, 54] width 15 height 15
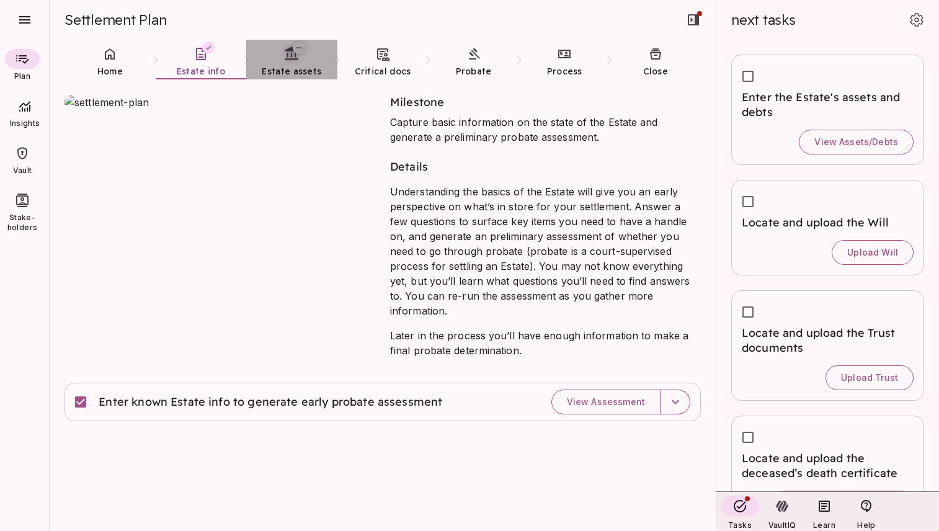
click at [292, 62] on link "Estate assets" at bounding box center [291, 62] width 91 height 45
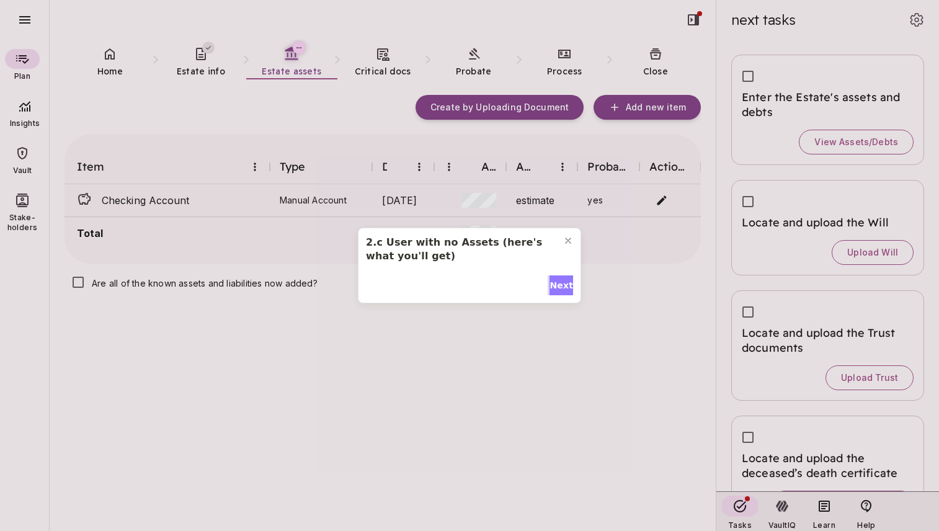
click at [559, 288] on span "Next" at bounding box center [561, 285] width 24 height 13
click at [552, 283] on span "Next" at bounding box center [561, 285] width 24 height 13
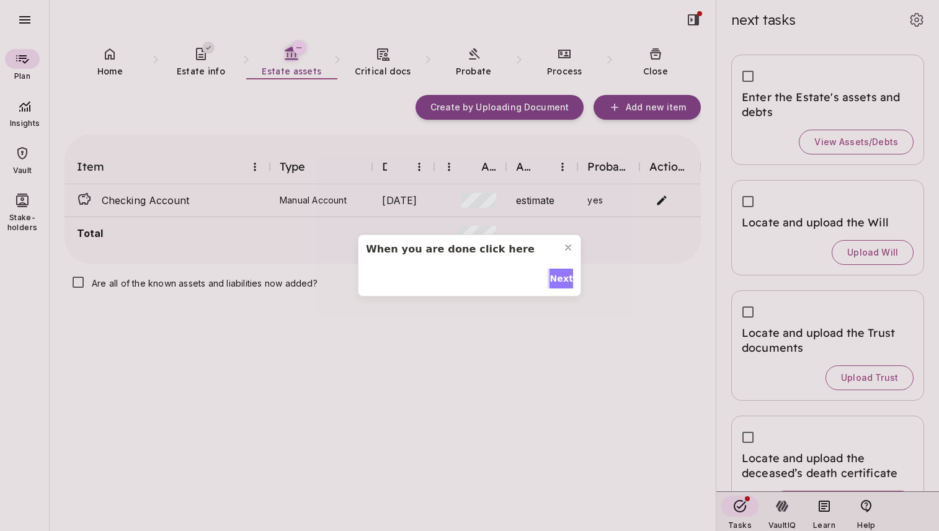
click at [558, 274] on span "Next" at bounding box center [561, 278] width 24 height 13
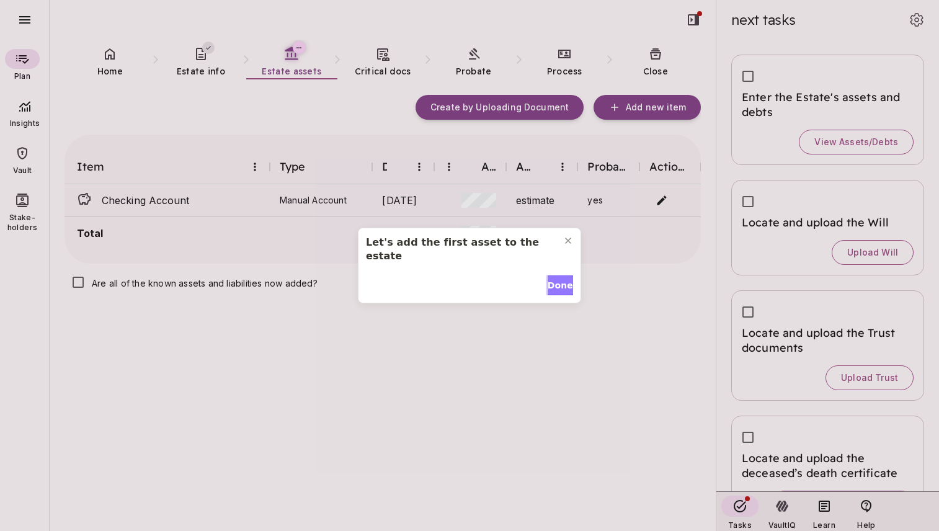
click at [558, 279] on span "Done" at bounding box center [560, 285] width 25 height 13
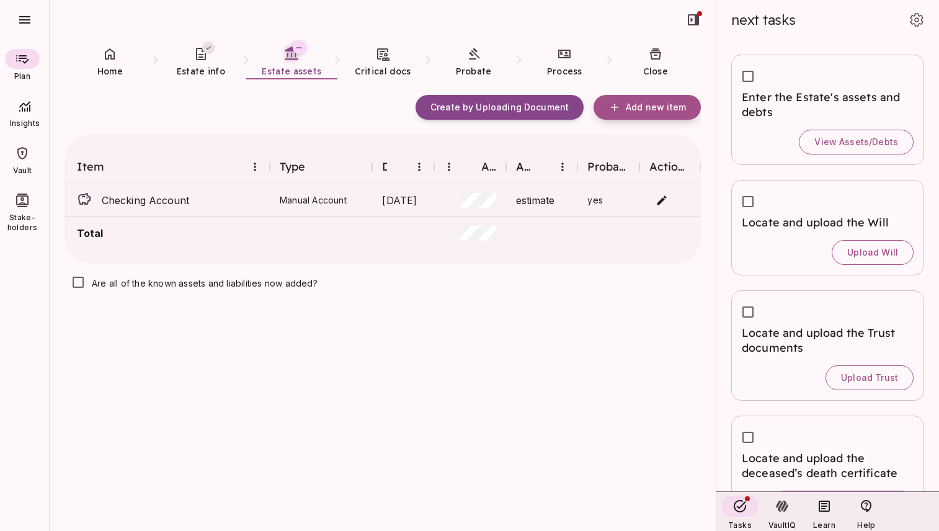
click at [649, 107] on span "Add new item" at bounding box center [656, 107] width 60 height 11
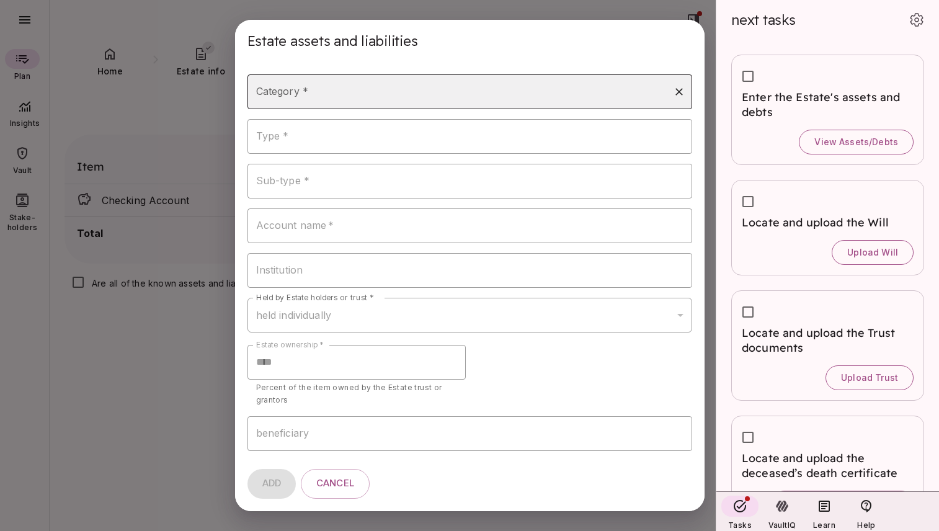
click at [445, 95] on input "Category *" at bounding box center [460, 92] width 415 height 24
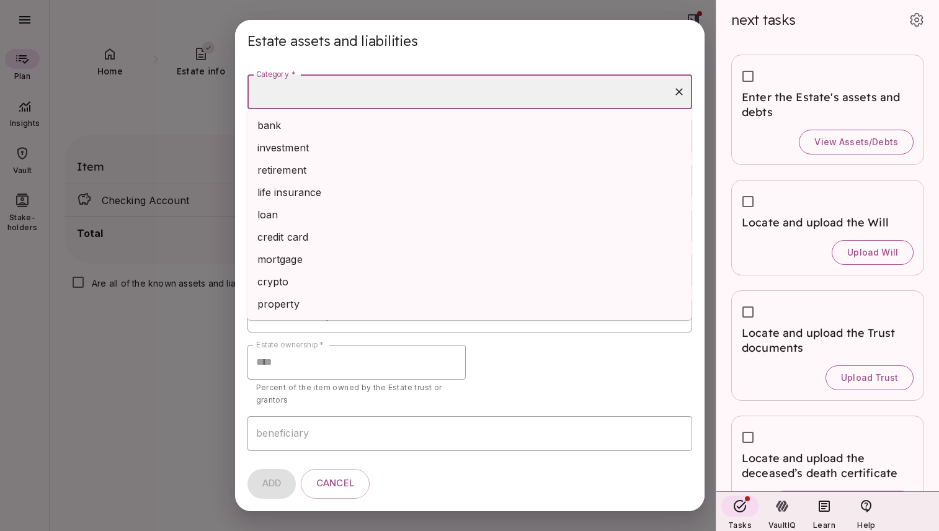
click at [401, 167] on li "retirement" at bounding box center [469, 170] width 445 height 22
type input "**********"
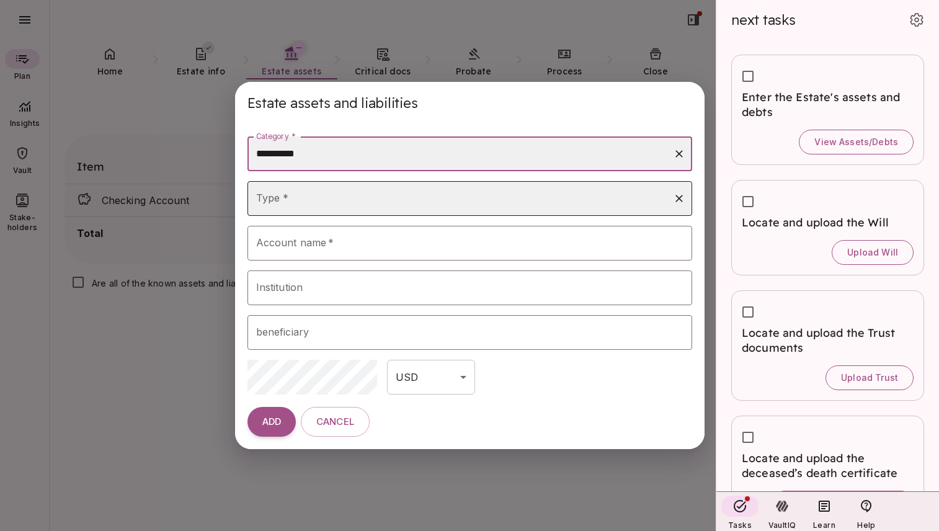
click at [356, 202] on input "Type *" at bounding box center [460, 199] width 415 height 24
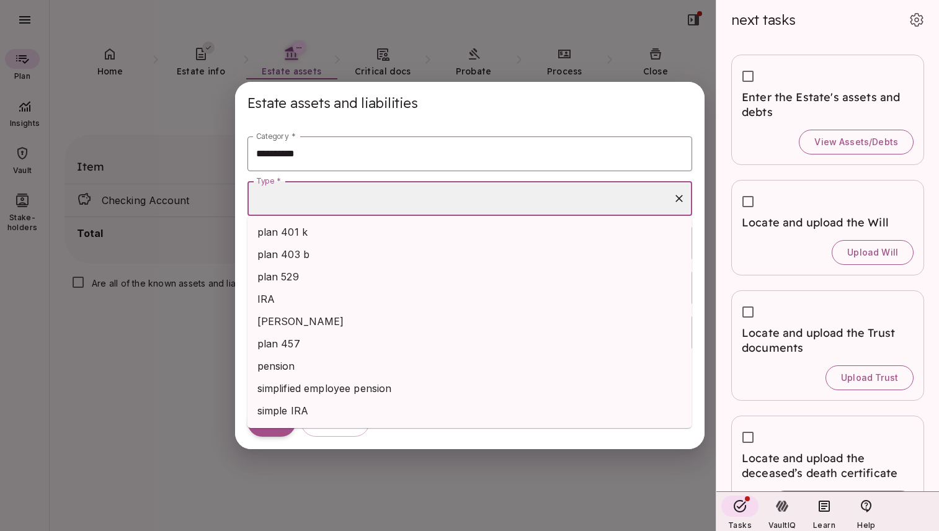
click at [330, 295] on li "IRA" at bounding box center [469, 299] width 445 height 22
type input "***"
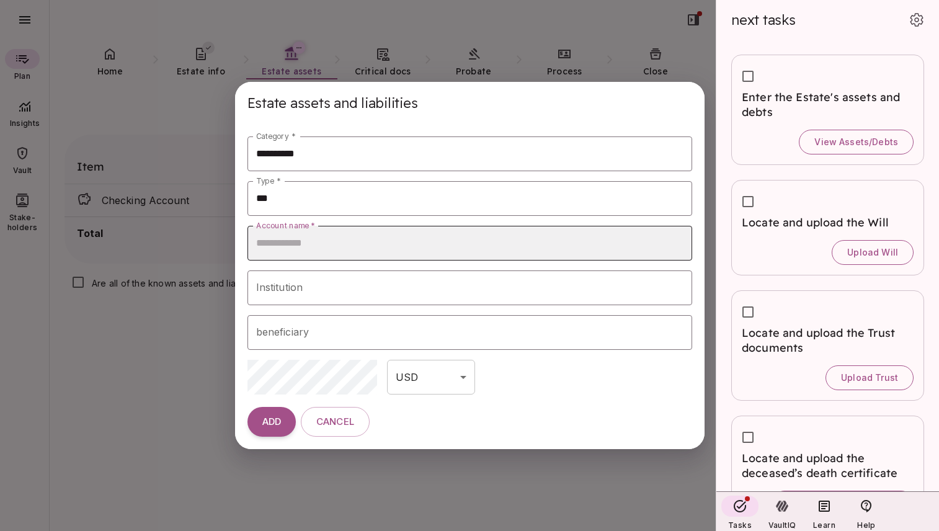
click at [324, 247] on input "Account name   *" at bounding box center [469, 243] width 445 height 35
type input "***"
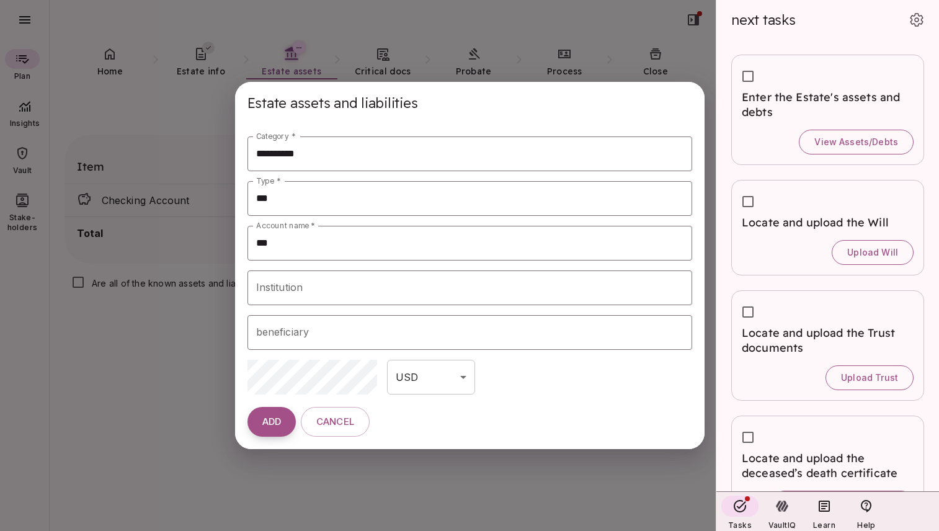
click at [269, 422] on span "ADD" at bounding box center [271, 422] width 19 height 12
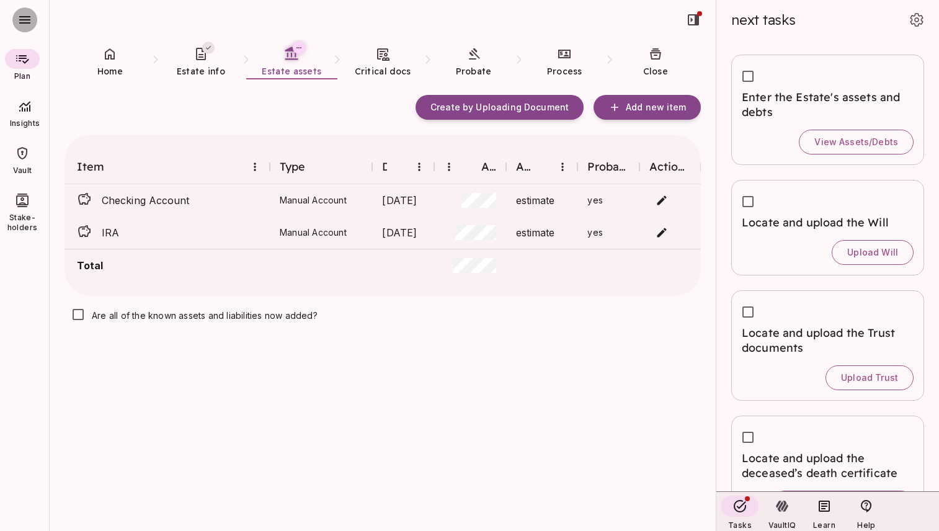
click at [29, 19] on icon "button" at bounding box center [24, 19] width 11 height 7
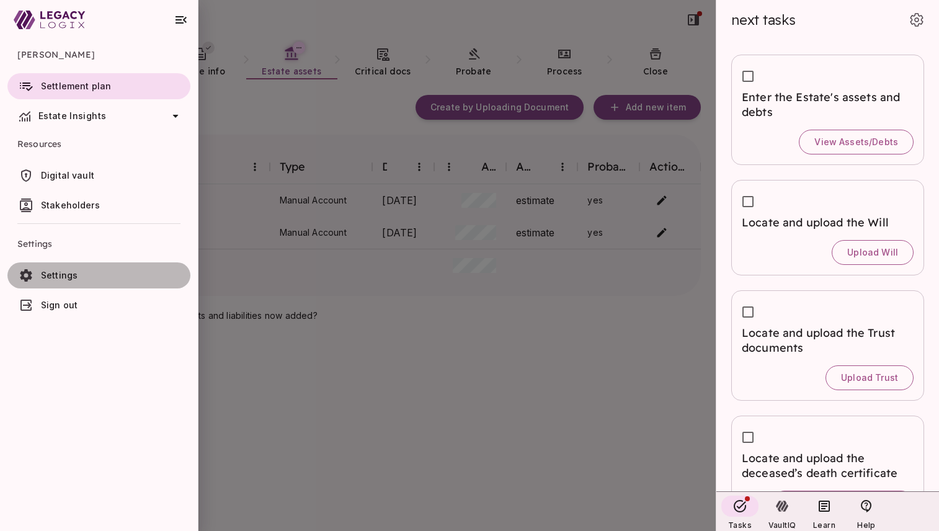
click at [73, 280] on span "Settings" at bounding box center [59, 275] width 37 height 11
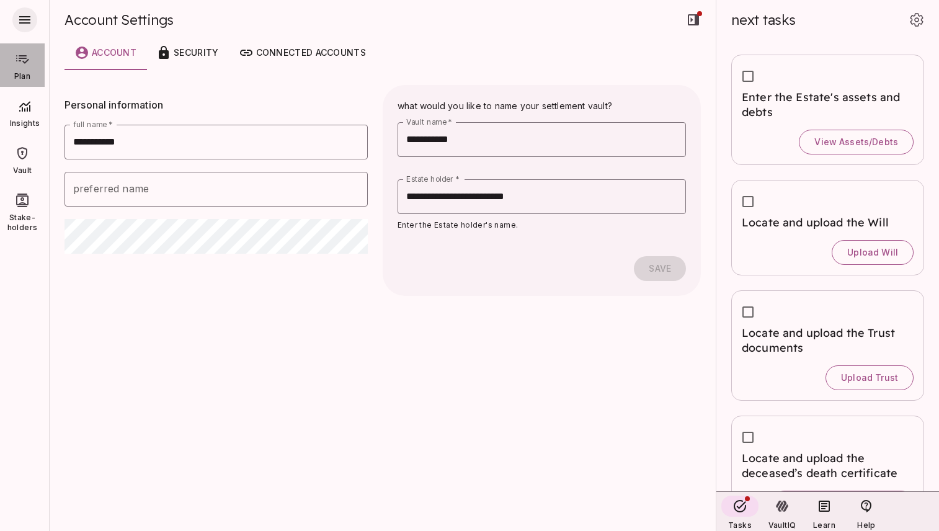
click at [23, 62] on icon at bounding box center [22, 59] width 13 height 9
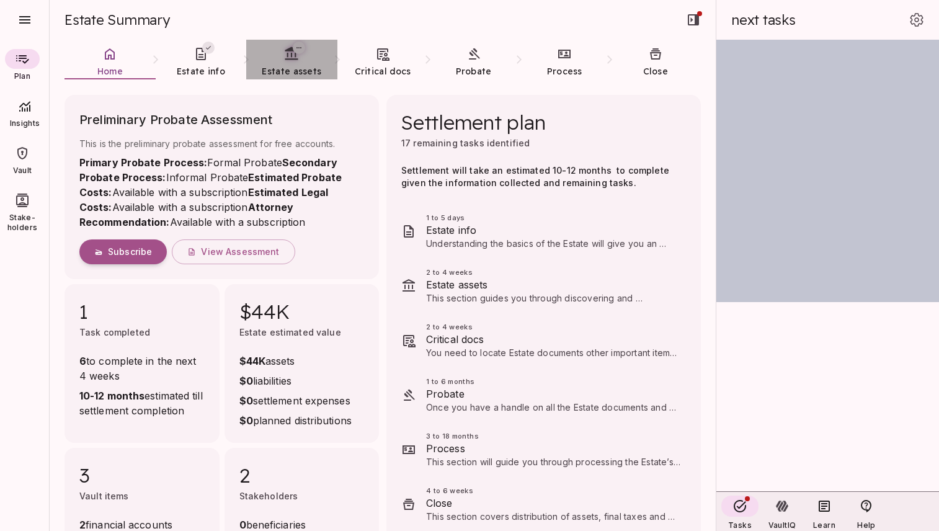
click at [290, 59] on icon at bounding box center [291, 53] width 13 height 13
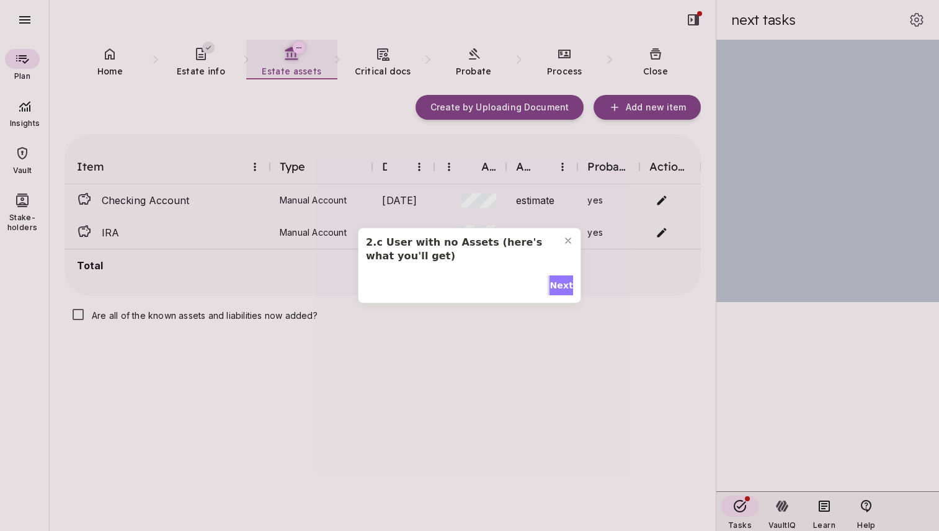
click at [561, 285] on span "Next" at bounding box center [561, 285] width 24 height 13
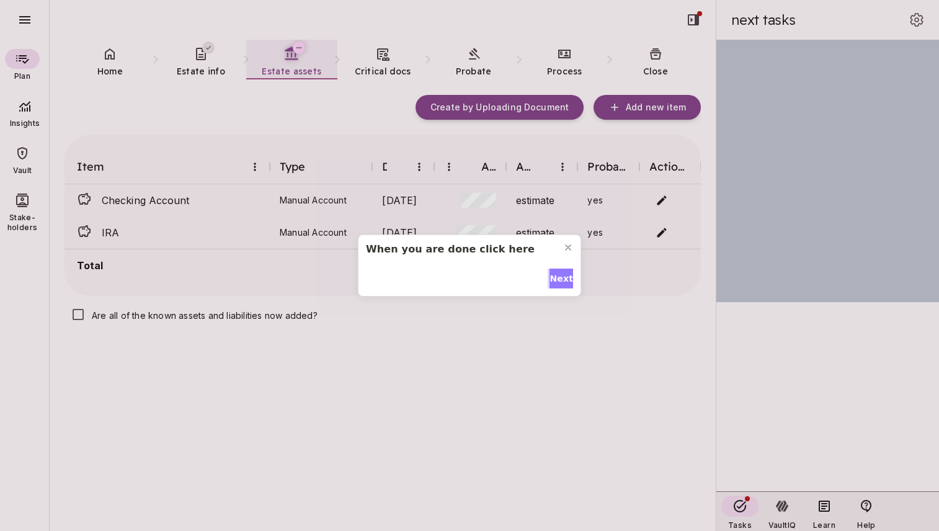
click at [561, 275] on span "Next" at bounding box center [561, 278] width 24 height 13
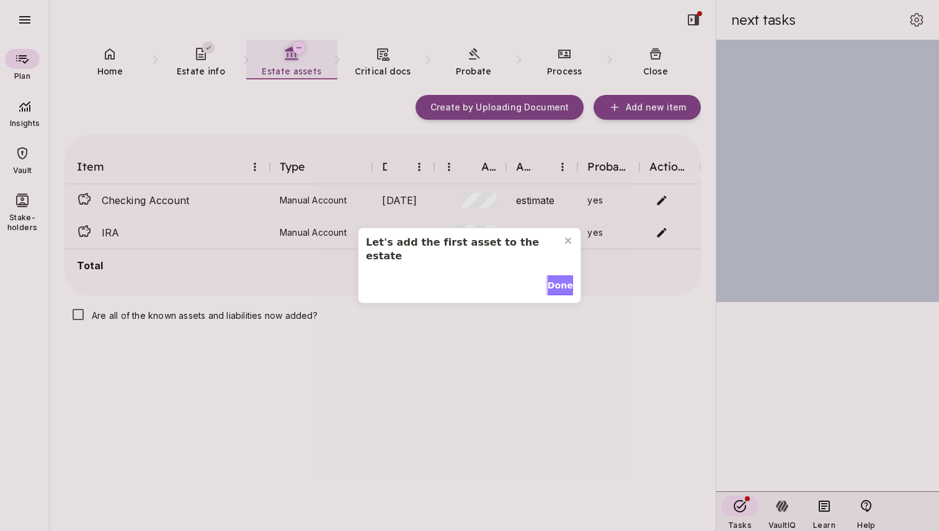
click at [561, 279] on span "Done" at bounding box center [560, 285] width 25 height 13
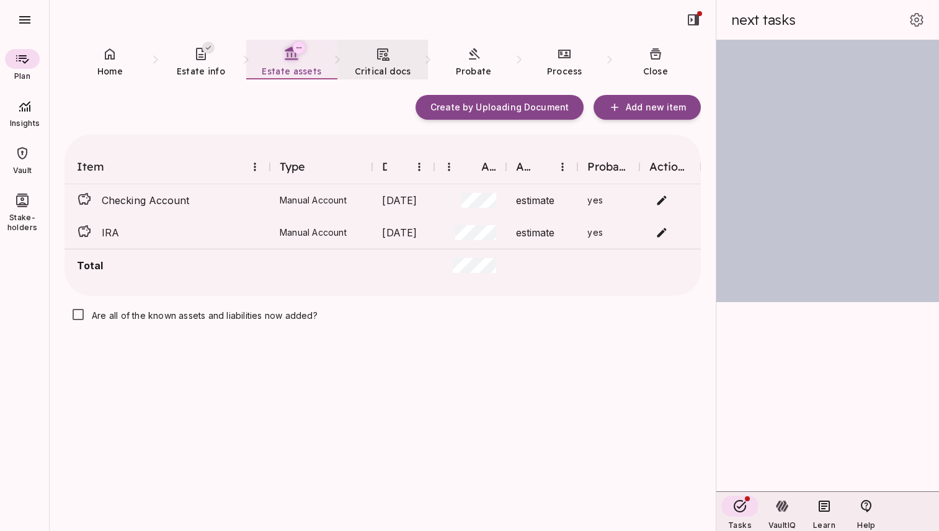
click at [379, 60] on icon at bounding box center [382, 54] width 15 height 15
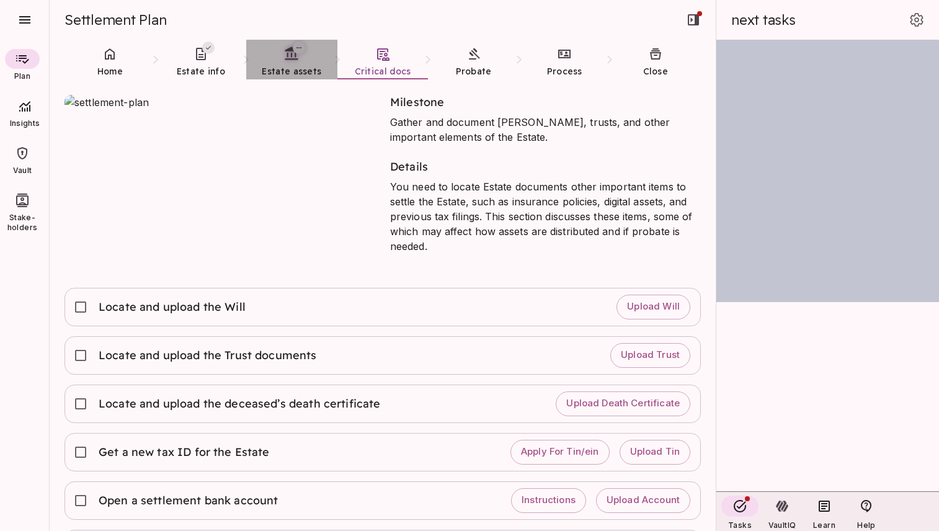
click at [293, 66] on span "Estate assets" at bounding box center [292, 71] width 60 height 11
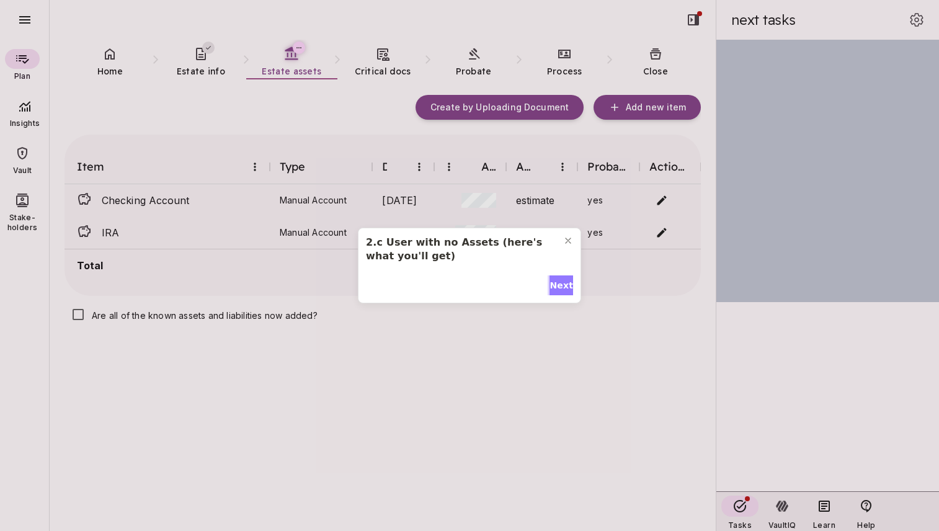
click at [551, 285] on span "Next" at bounding box center [561, 285] width 24 height 13
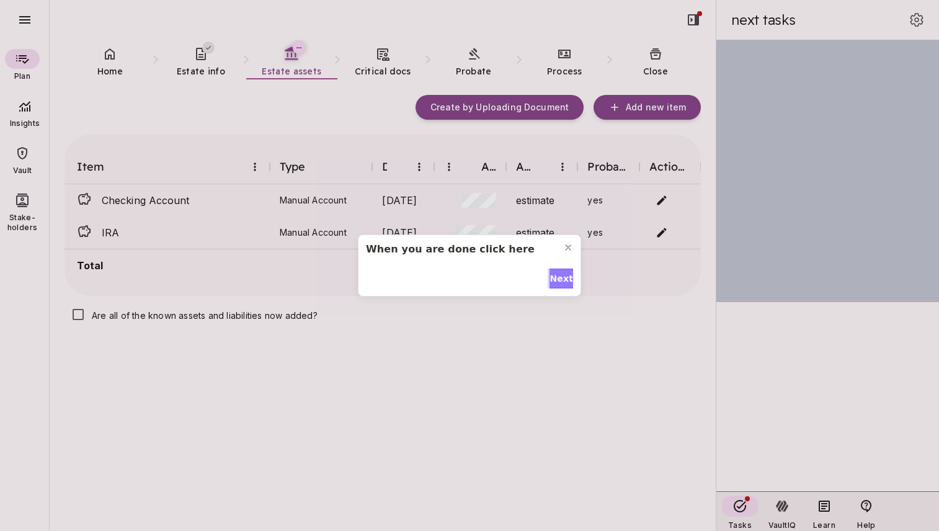
click at [551, 285] on button "Next" at bounding box center [561, 278] width 24 height 20
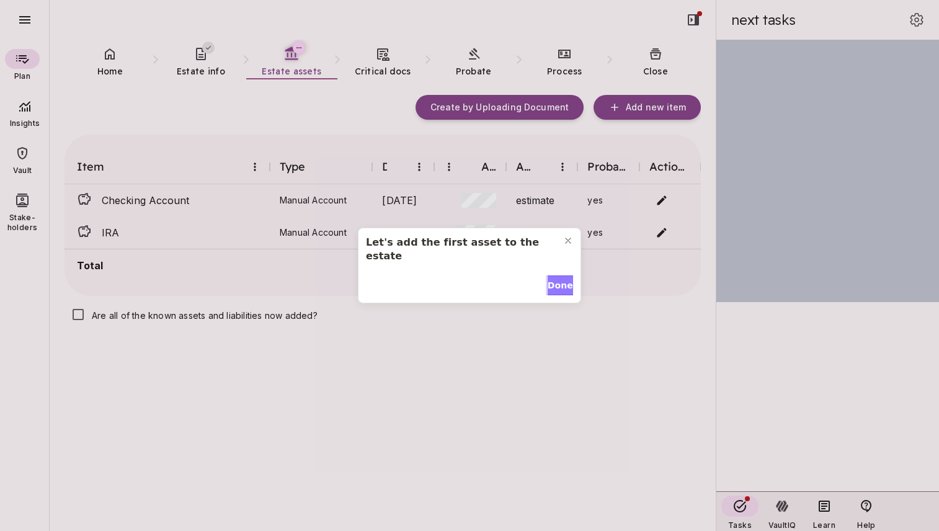
click at [551, 285] on button "Done" at bounding box center [560, 285] width 25 height 20
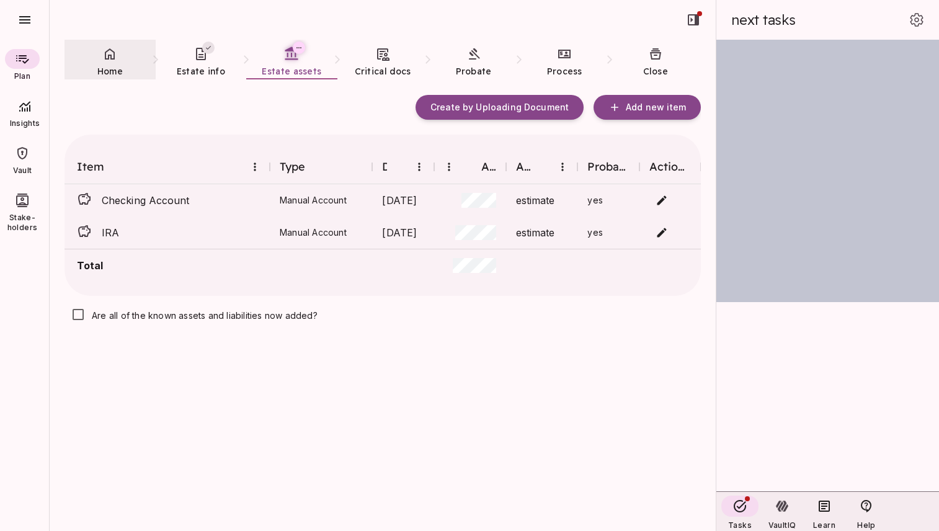
click at [106, 66] on span "Home" at bounding box center [109, 71] width 25 height 11
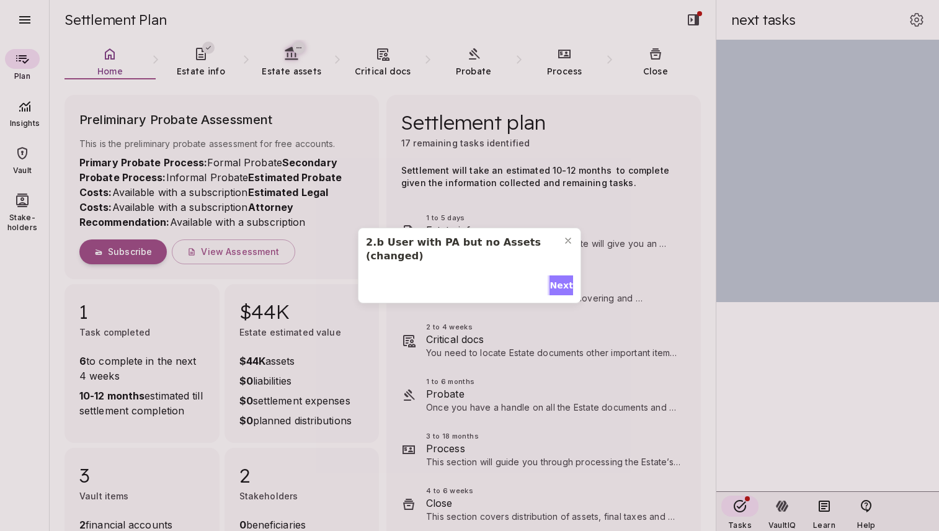
click at [558, 285] on span "Next" at bounding box center [561, 285] width 24 height 13
click at [557, 279] on span "Next" at bounding box center [561, 285] width 24 height 13
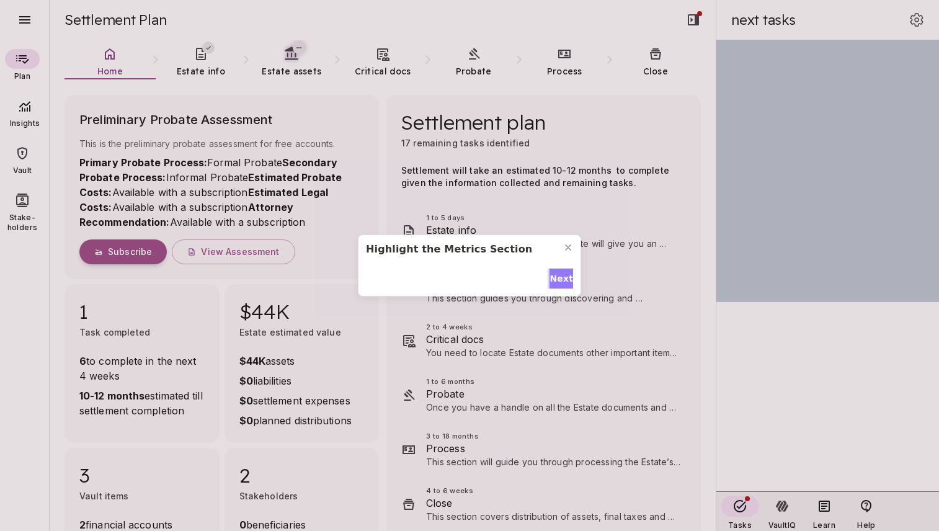
click at [557, 273] on span "Next" at bounding box center [561, 278] width 24 height 13
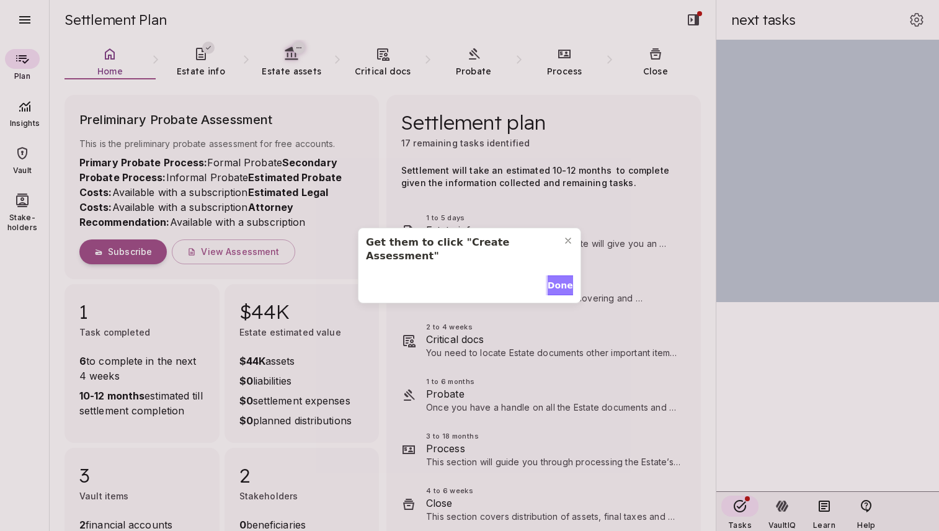
click at [557, 279] on span "Done" at bounding box center [560, 285] width 25 height 13
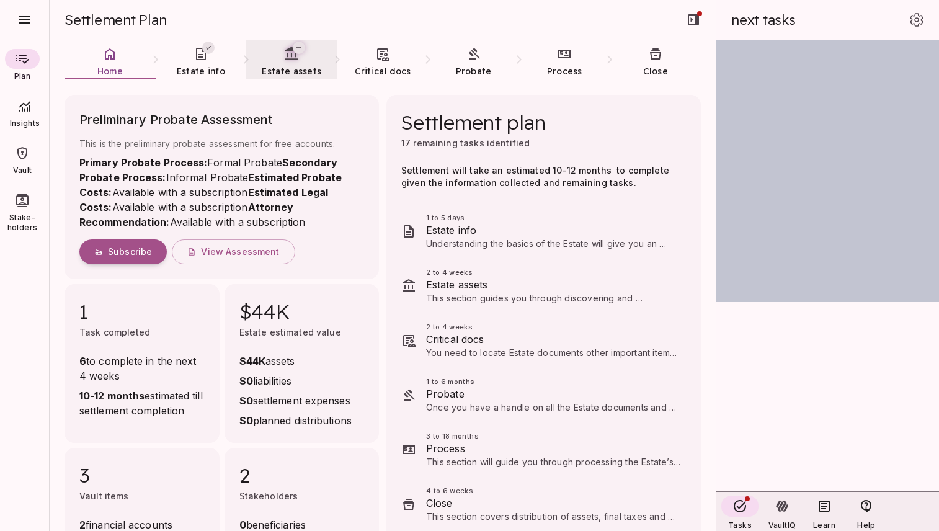
click at [296, 68] on span "Estate assets" at bounding box center [292, 71] width 60 height 11
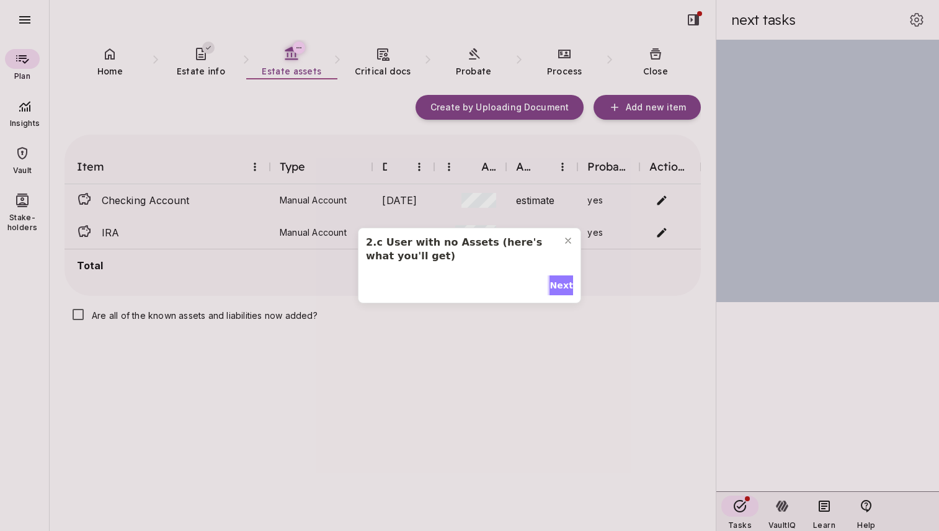
click at [563, 283] on span "Next" at bounding box center [561, 285] width 24 height 13
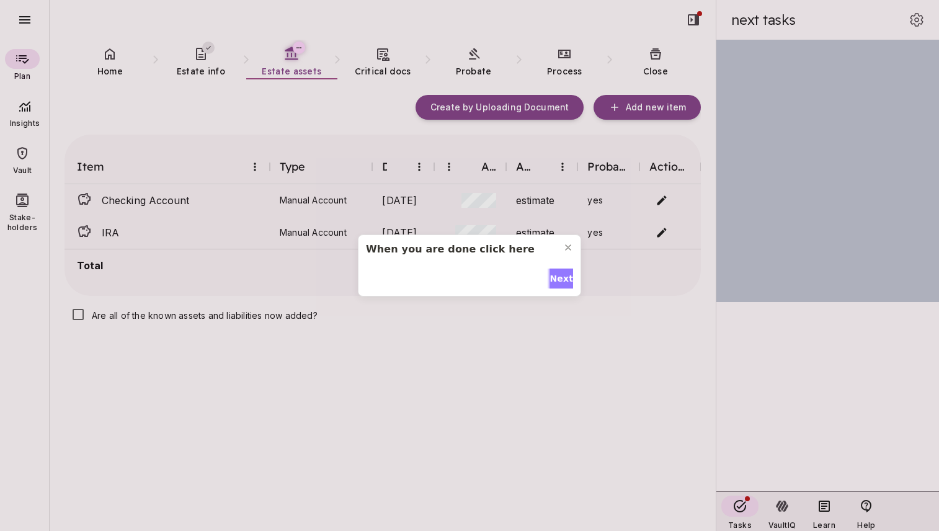
click at [563, 283] on span "Next" at bounding box center [561, 278] width 24 height 13
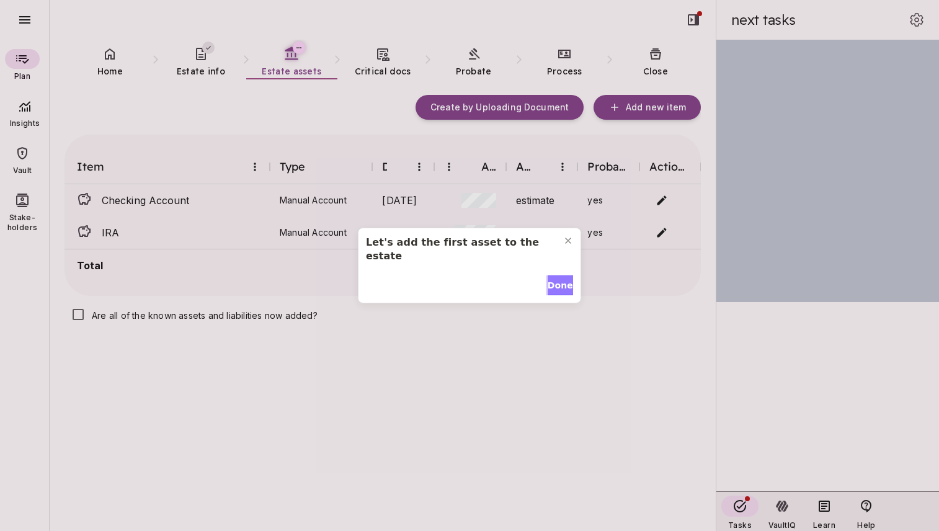
click at [563, 283] on span "Done" at bounding box center [560, 285] width 25 height 13
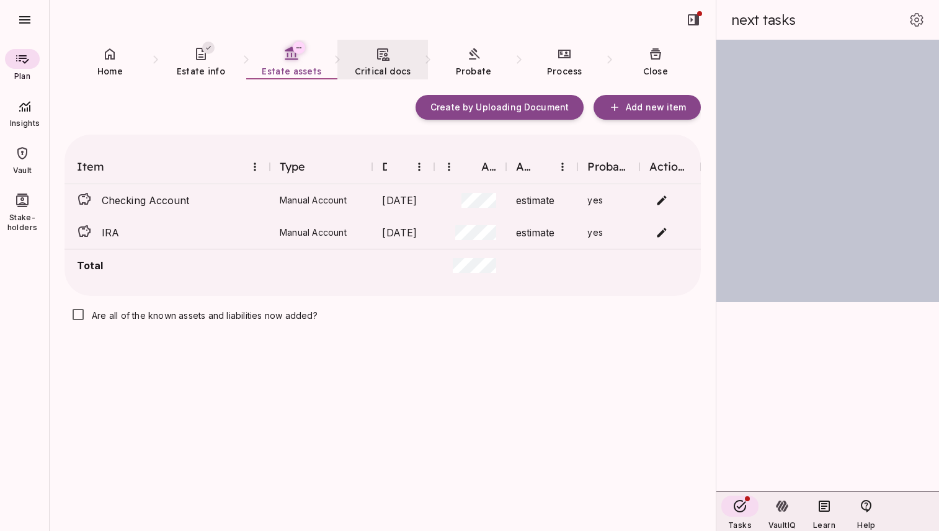
click at [375, 65] on span "Critical docs" at bounding box center [383, 71] width 56 height 12
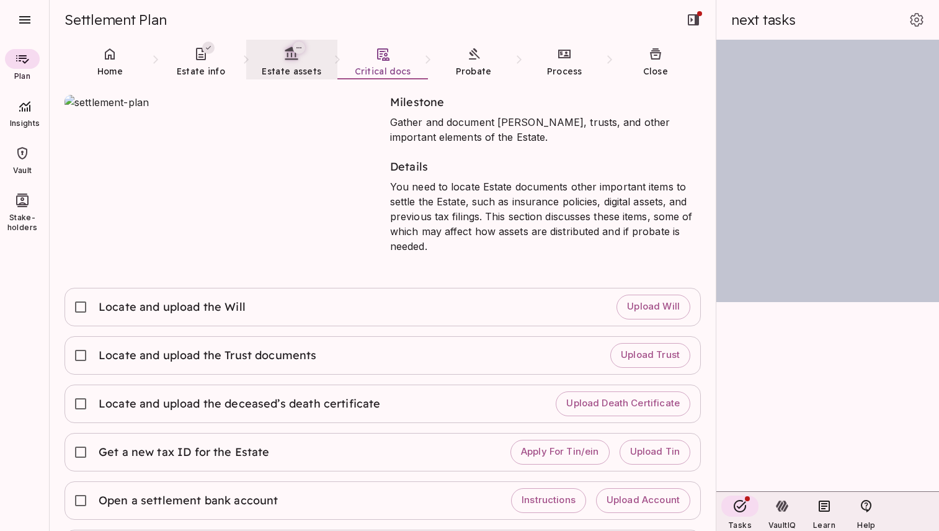
click at [294, 63] on link "Estate assets" at bounding box center [291, 62] width 91 height 45
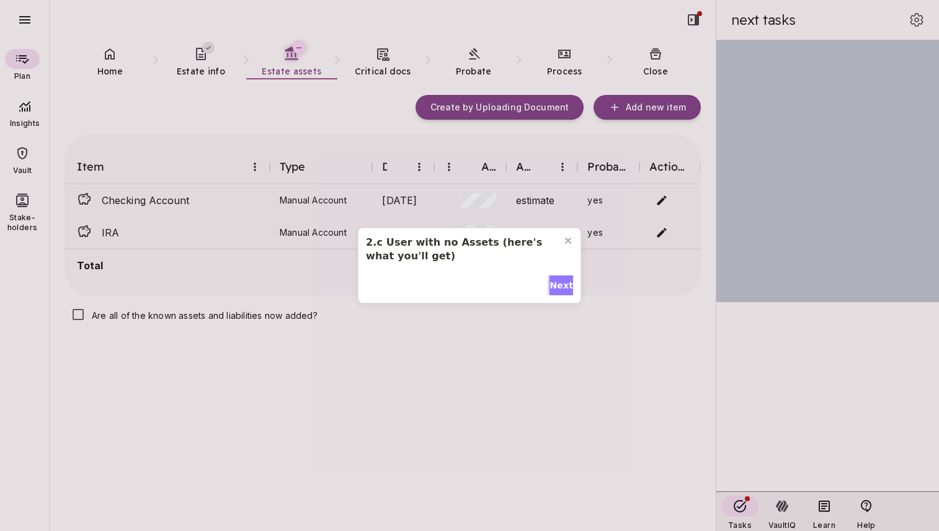
click at [556, 286] on span "Next" at bounding box center [561, 285] width 24 height 13
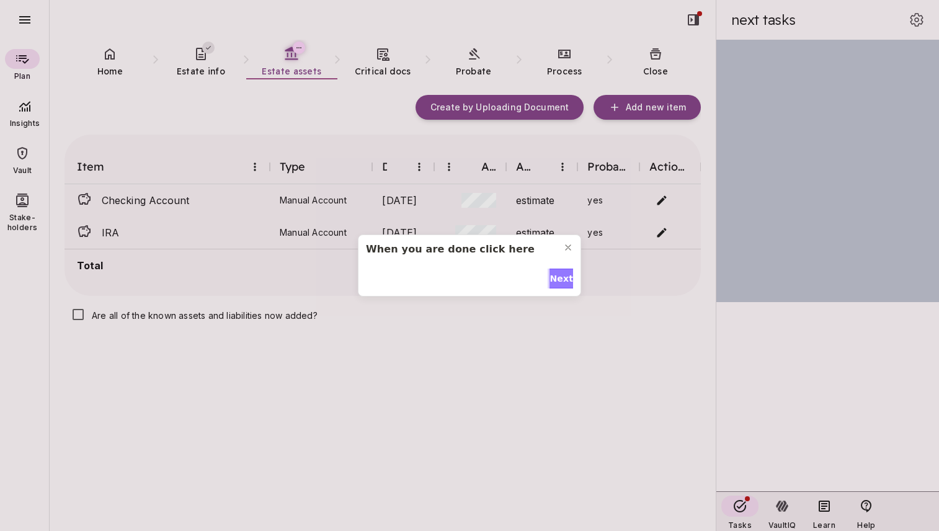
click at [556, 286] on button "Next" at bounding box center [561, 278] width 24 height 20
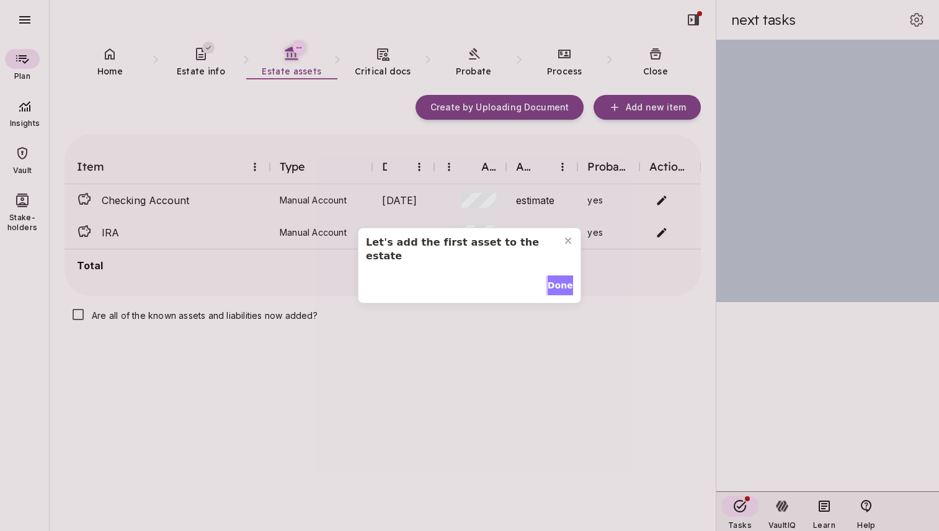
click at [556, 279] on span "Done" at bounding box center [560, 285] width 25 height 13
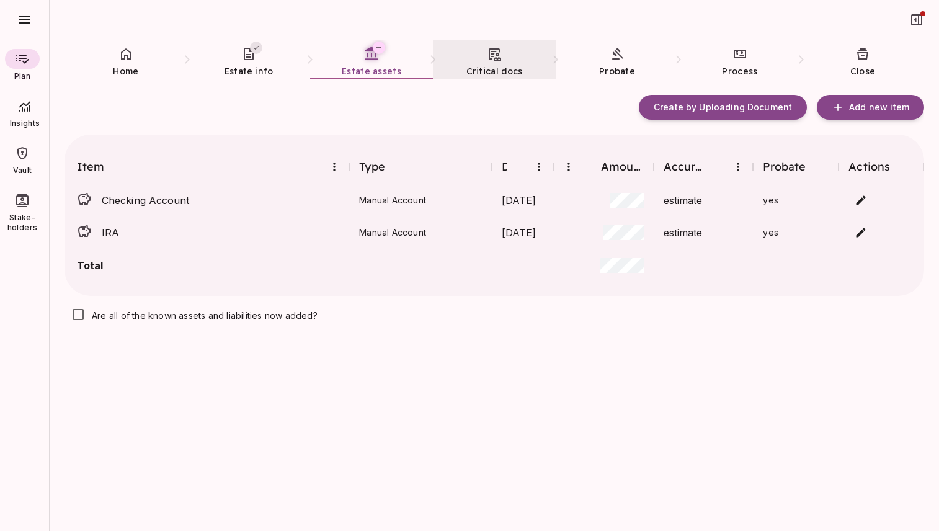
click at [498, 52] on icon at bounding box center [494, 54] width 15 height 15
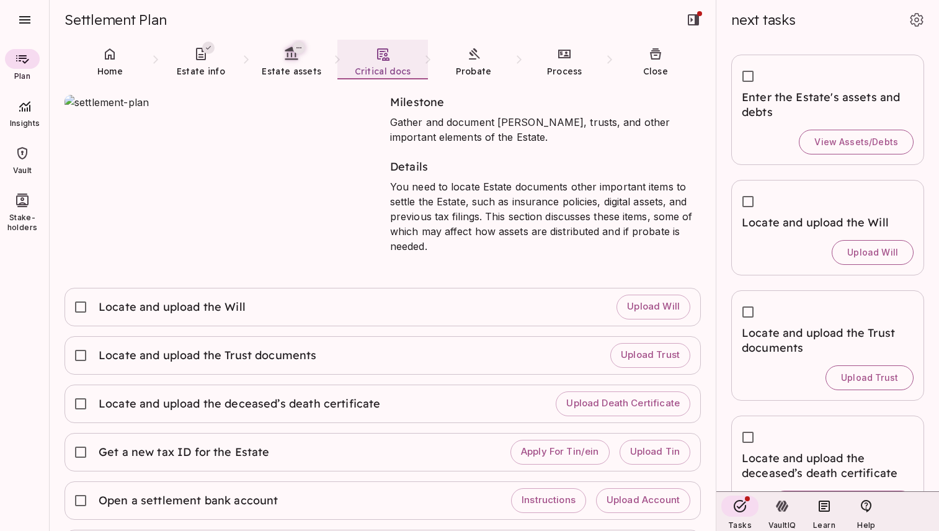
click at [384, 55] on icon at bounding box center [383, 54] width 12 height 12
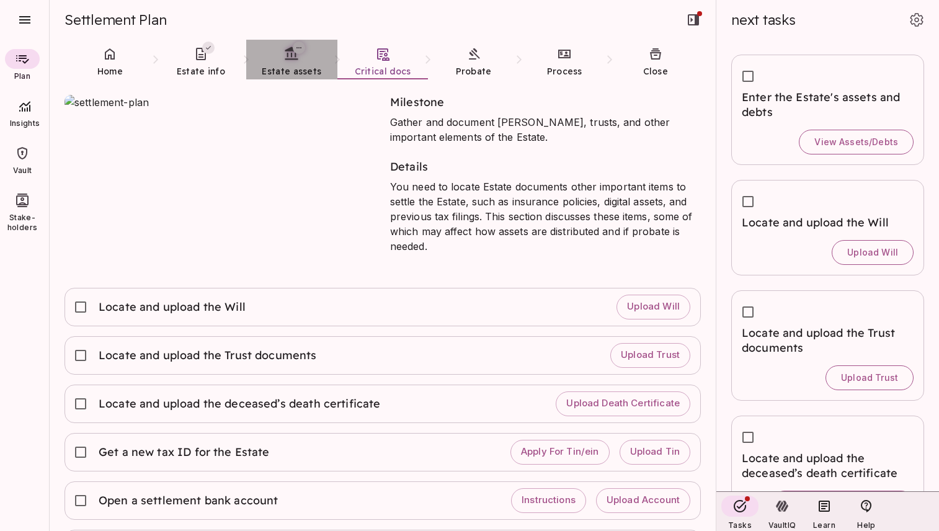
click at [298, 64] on link "Estate assets" at bounding box center [291, 62] width 91 height 45
